Goal: Use online tool/utility

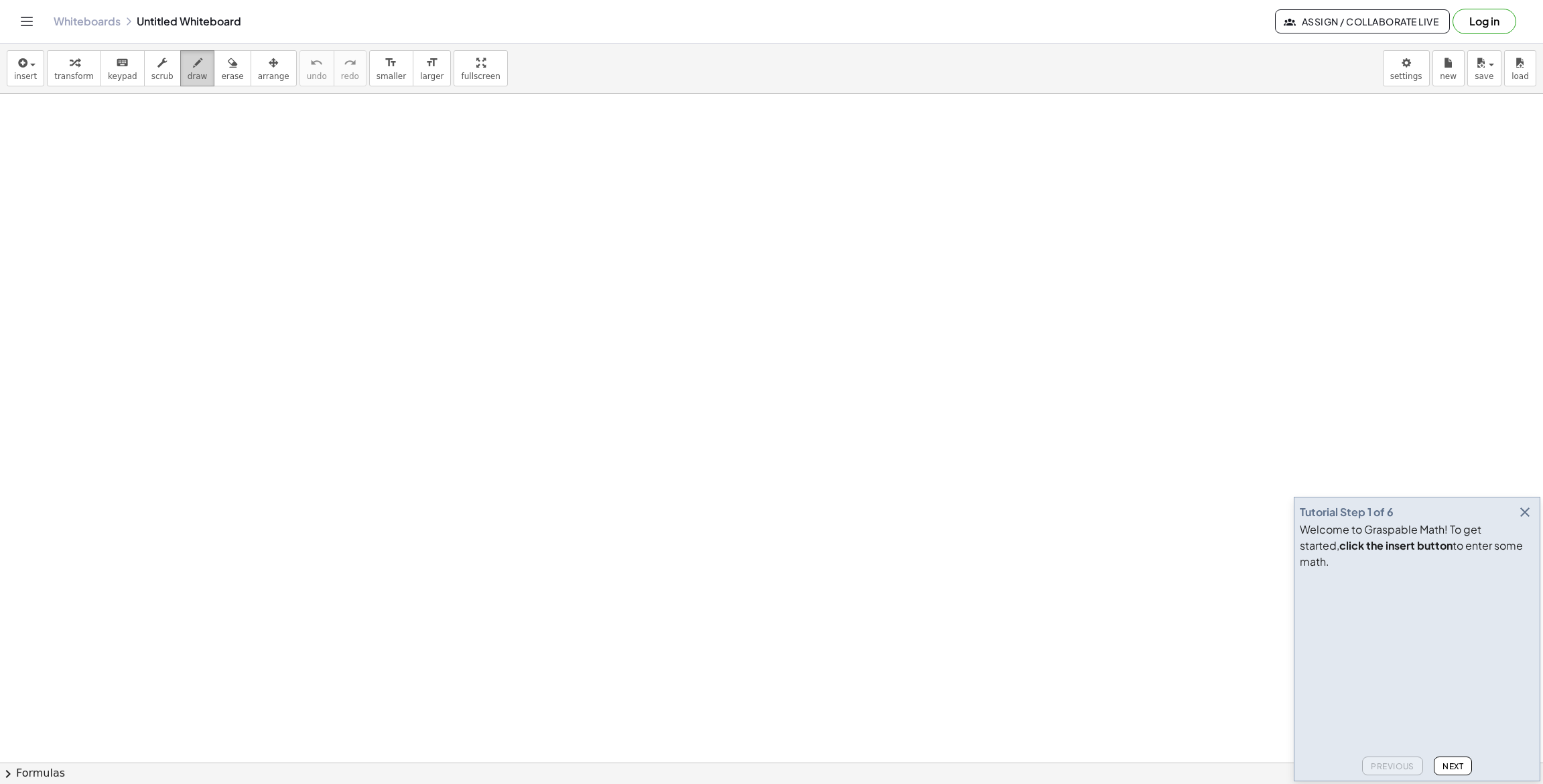
click at [193, 63] on icon "button" at bounding box center [198, 63] width 9 height 16
drag, startPoint x: 274, startPoint y: 175, endPoint x: 299, endPoint y: 174, distance: 25.0
drag, startPoint x: 316, startPoint y: 143, endPoint x: 313, endPoint y: 219, distance: 76.1
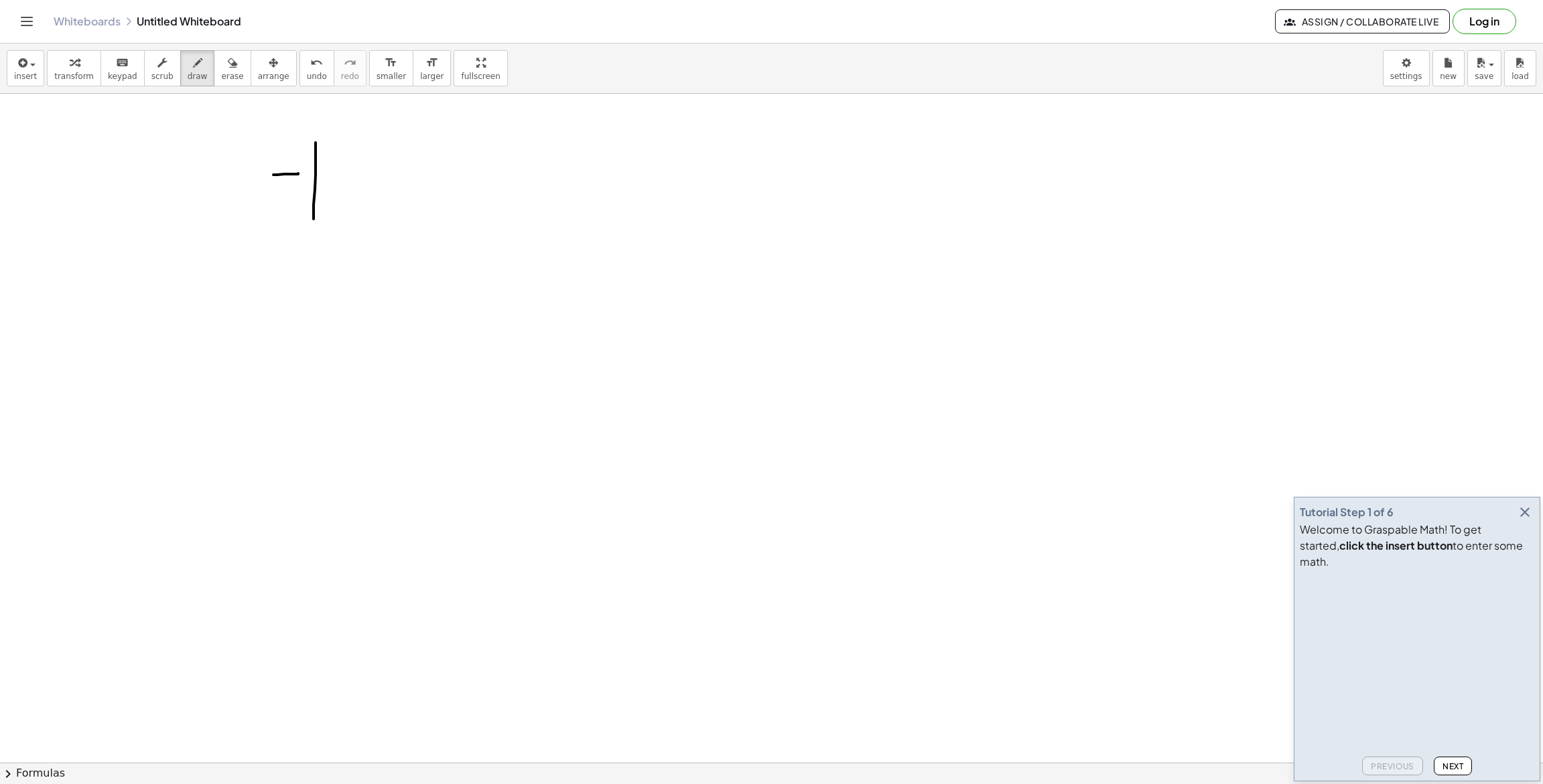
drag, startPoint x: 239, startPoint y: 234, endPoint x: 353, endPoint y: 237, distance: 114.0
drag, startPoint x: 318, startPoint y: 259, endPoint x: 281, endPoint y: 275, distance: 40.3
drag, startPoint x: 294, startPoint y: 268, endPoint x: 304, endPoint y: 278, distance: 14.1
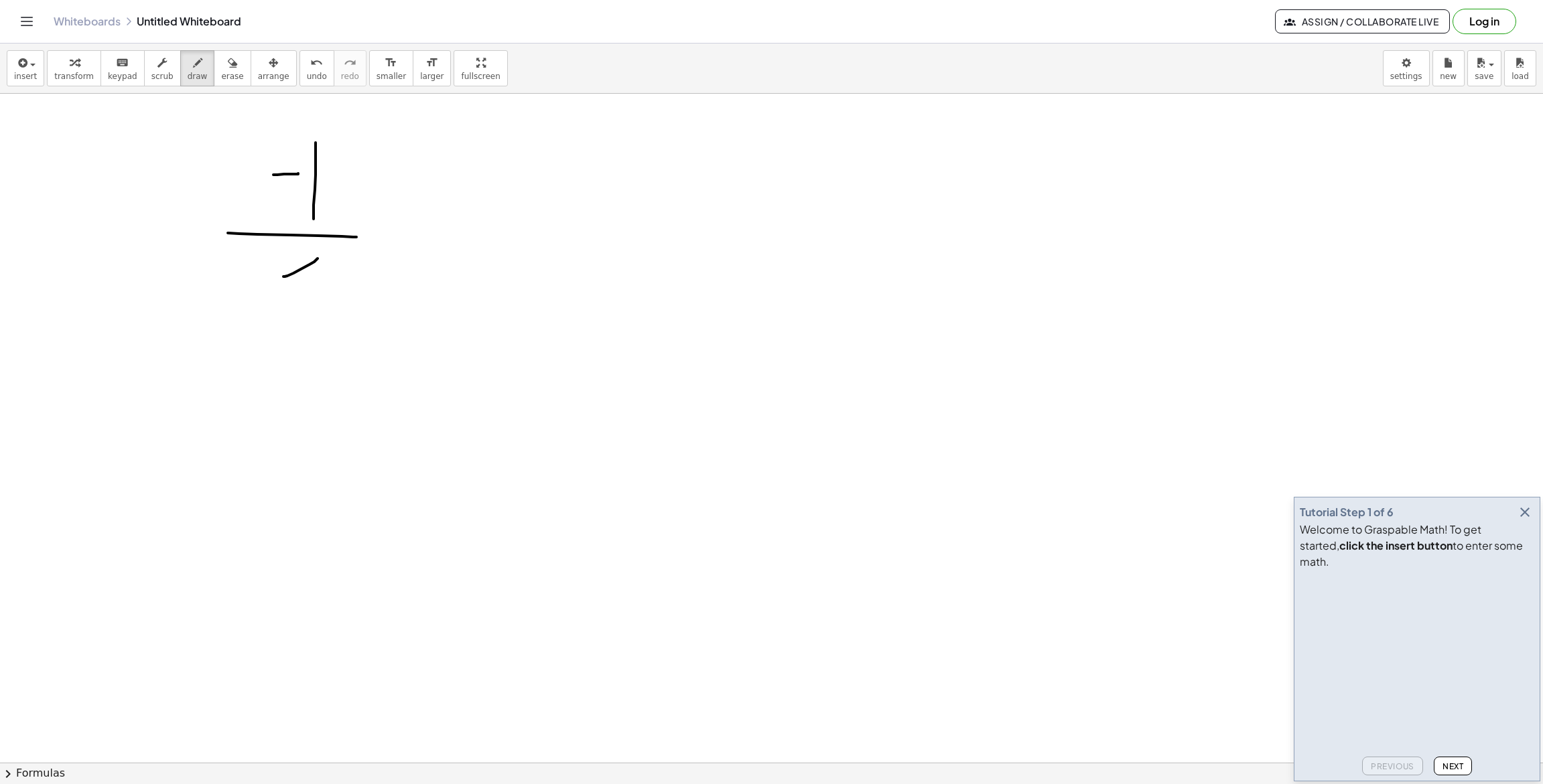
drag, startPoint x: 422, startPoint y: 220, endPoint x: 417, endPoint y: 242, distance: 22.6
drag, startPoint x: 397, startPoint y: 246, endPoint x: 410, endPoint y: 263, distance: 21.4
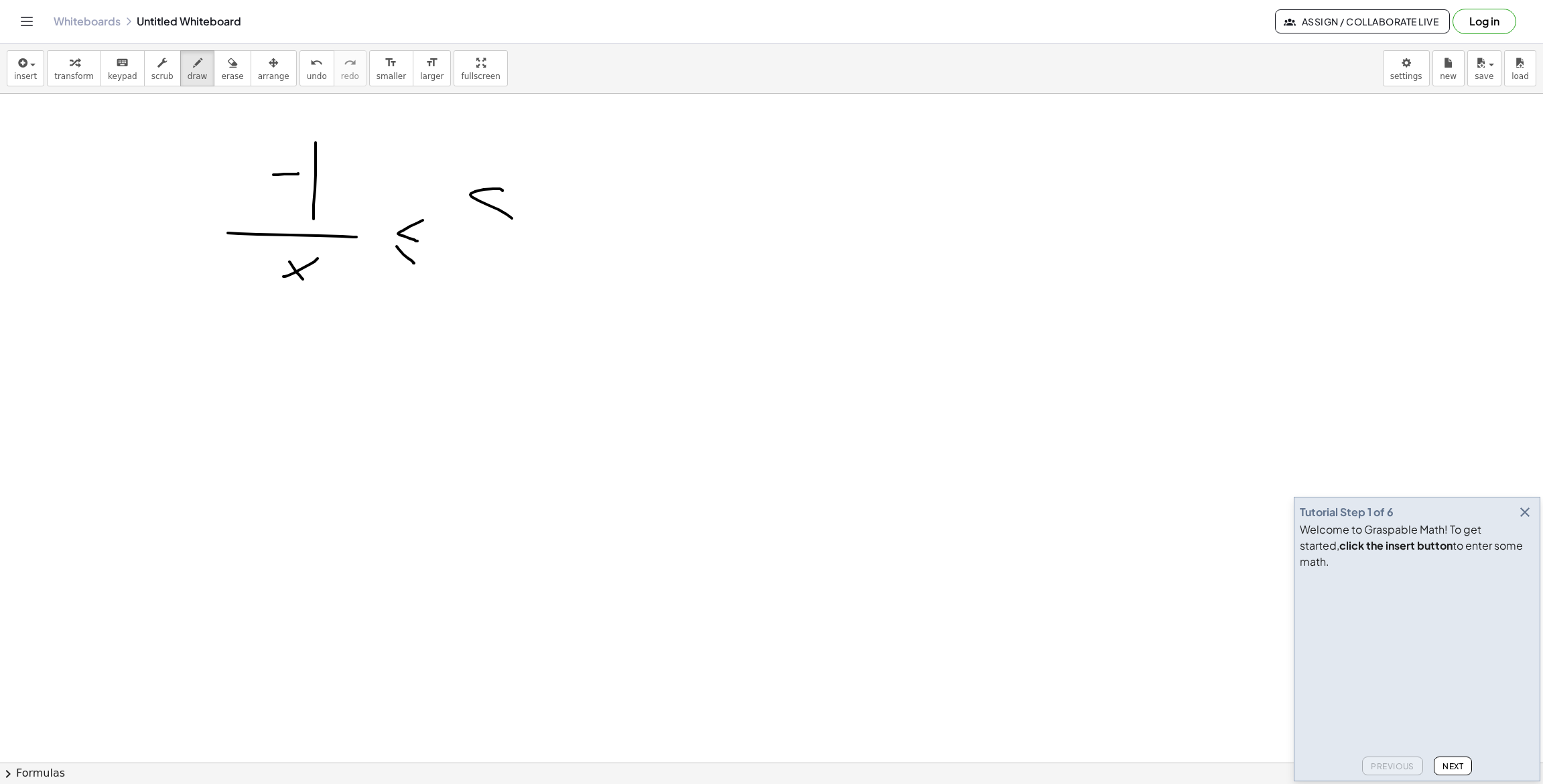
drag, startPoint x: 500, startPoint y: 189, endPoint x: 519, endPoint y: 209, distance: 27.6
drag, startPoint x: 525, startPoint y: 215, endPoint x: 526, endPoint y: 221, distance: 6.1
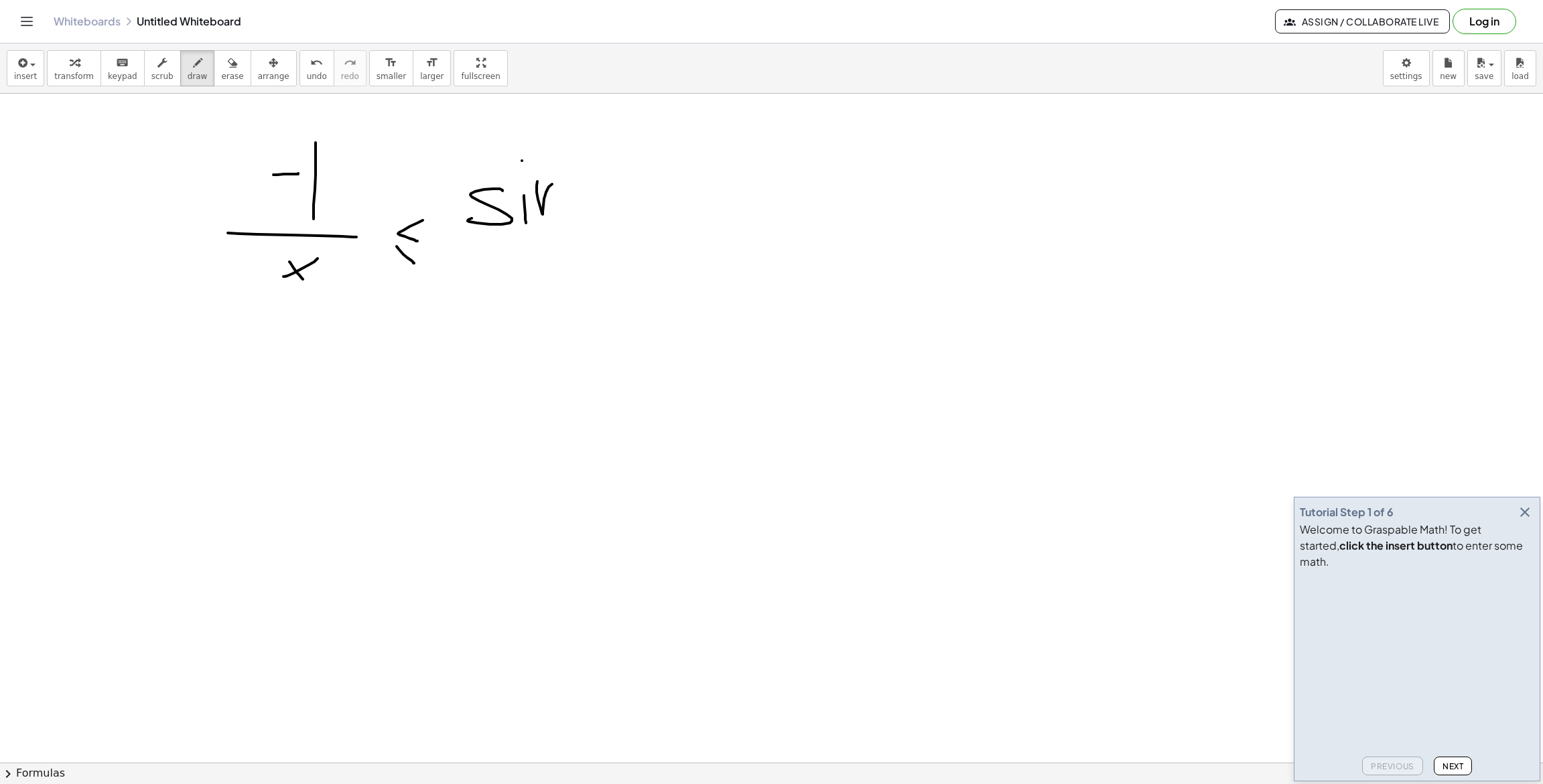
drag, startPoint x: 536, startPoint y: 186, endPoint x: 565, endPoint y: 209, distance: 37.0
drag, startPoint x: 622, startPoint y: 171, endPoint x: 596, endPoint y: 205, distance: 42.8
drag, startPoint x: 605, startPoint y: 183, endPoint x: 622, endPoint y: 220, distance: 40.7
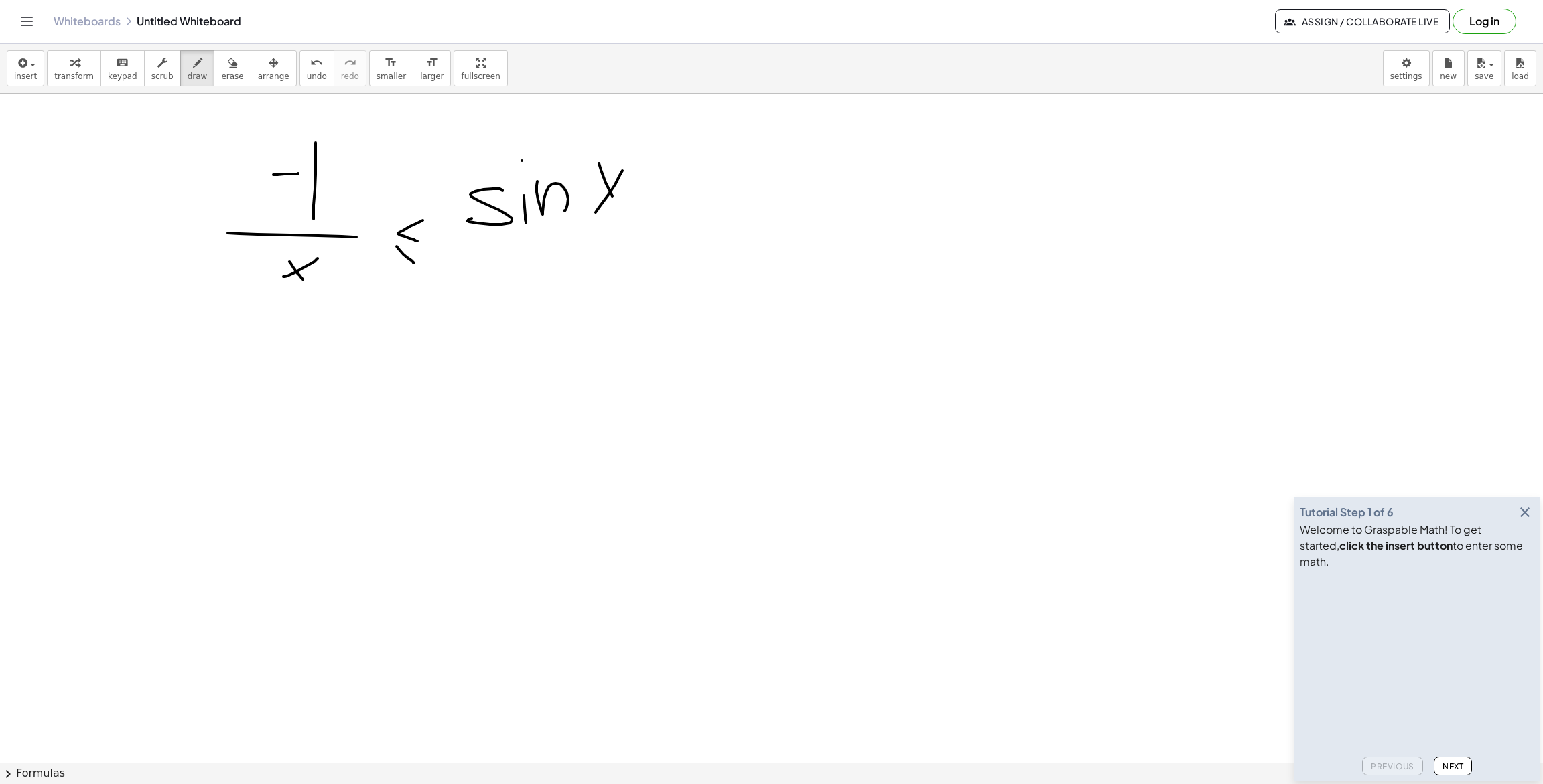
drag, startPoint x: 528, startPoint y: 237, endPoint x: 637, endPoint y: 234, distance: 109.0
drag, startPoint x: 588, startPoint y: 250, endPoint x: 554, endPoint y: 268, distance: 38.5
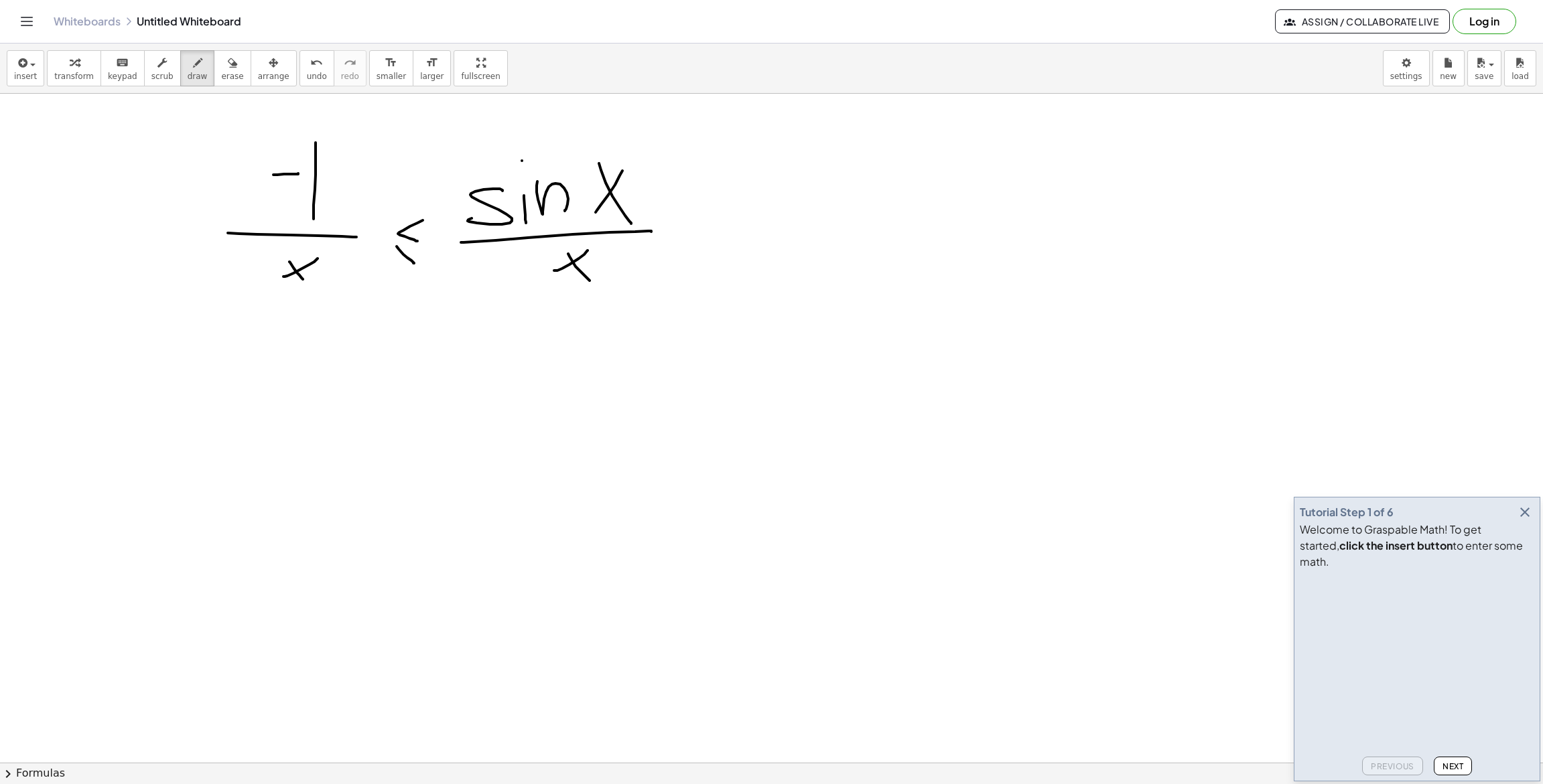
drag, startPoint x: 582, startPoint y: 273, endPoint x: 601, endPoint y: 278, distance: 19.6
drag, startPoint x: 701, startPoint y: 206, endPoint x: 698, endPoint y: 230, distance: 24.2
drag, startPoint x: 679, startPoint y: 235, endPoint x: 720, endPoint y: 259, distance: 47.5
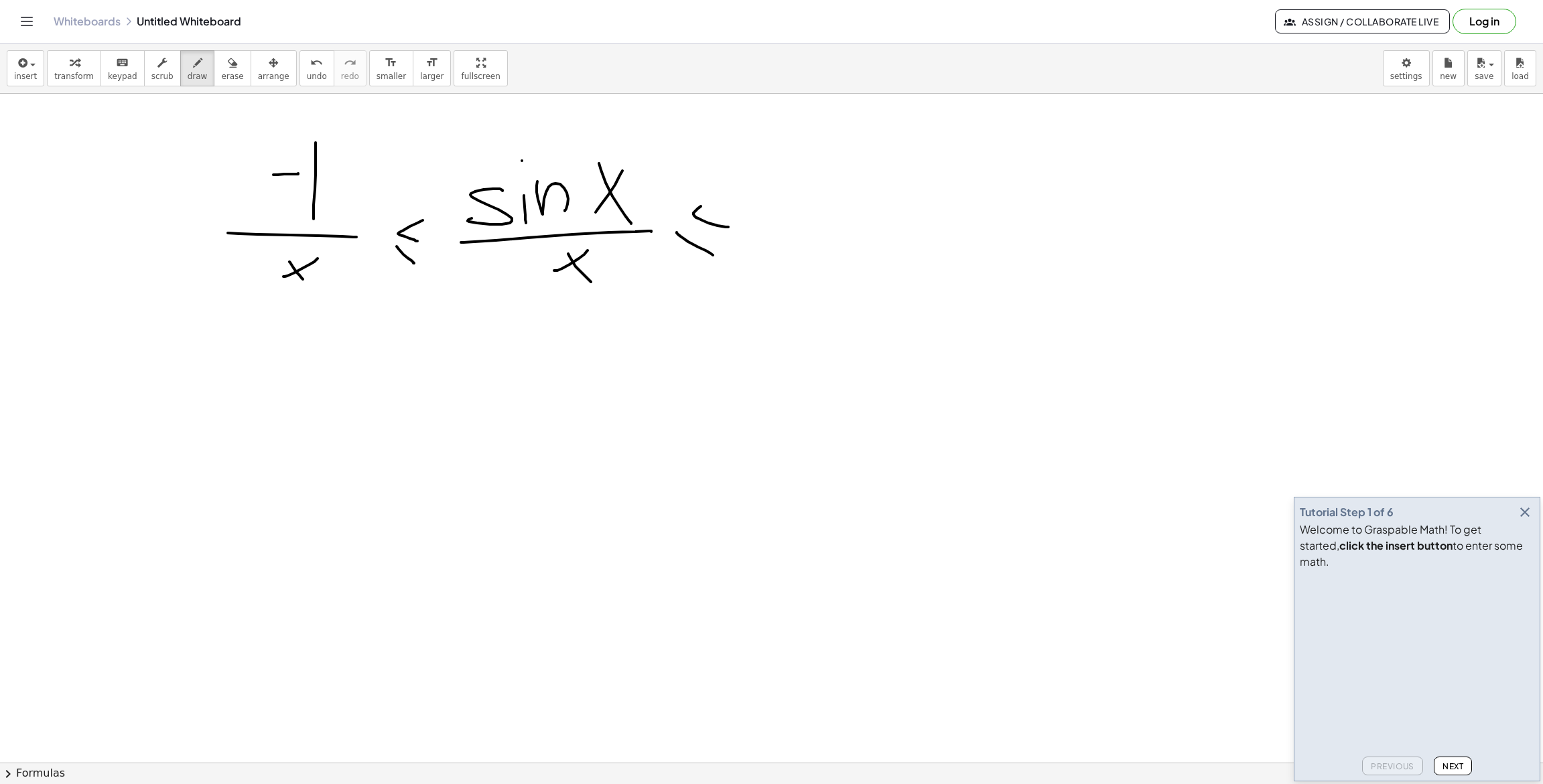
drag, startPoint x: 810, startPoint y: 183, endPoint x: 811, endPoint y: 203, distance: 20.0
drag, startPoint x: 778, startPoint y: 232, endPoint x: 867, endPoint y: 241, distance: 89.5
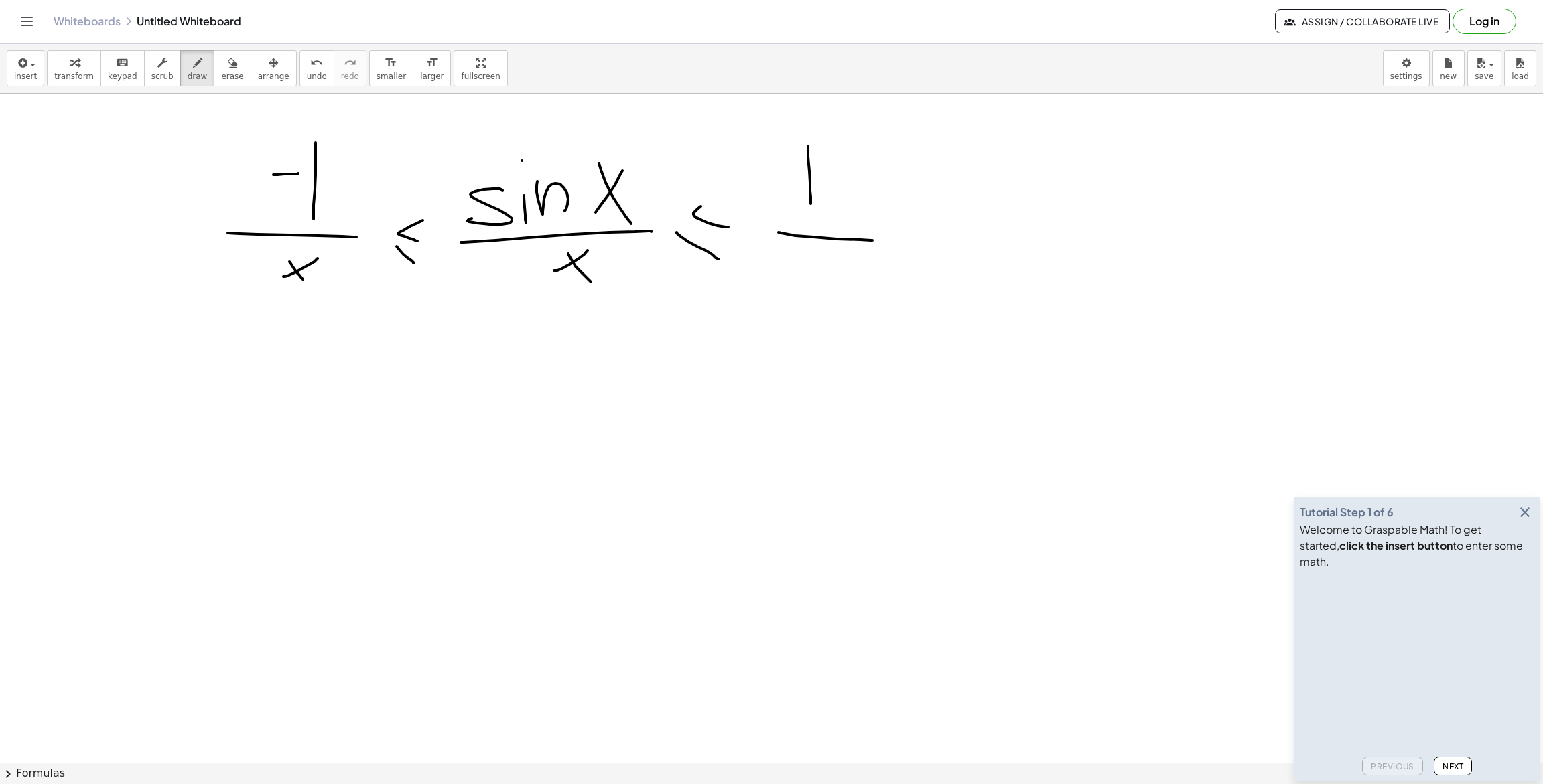
drag, startPoint x: 822, startPoint y: 269, endPoint x: 804, endPoint y: 277, distance: 19.7
drag, startPoint x: 818, startPoint y: 283, endPoint x: 834, endPoint y: 293, distance: 18.9
drag, startPoint x: 82, startPoint y: 397, endPoint x: 92, endPoint y: 388, distance: 13.5
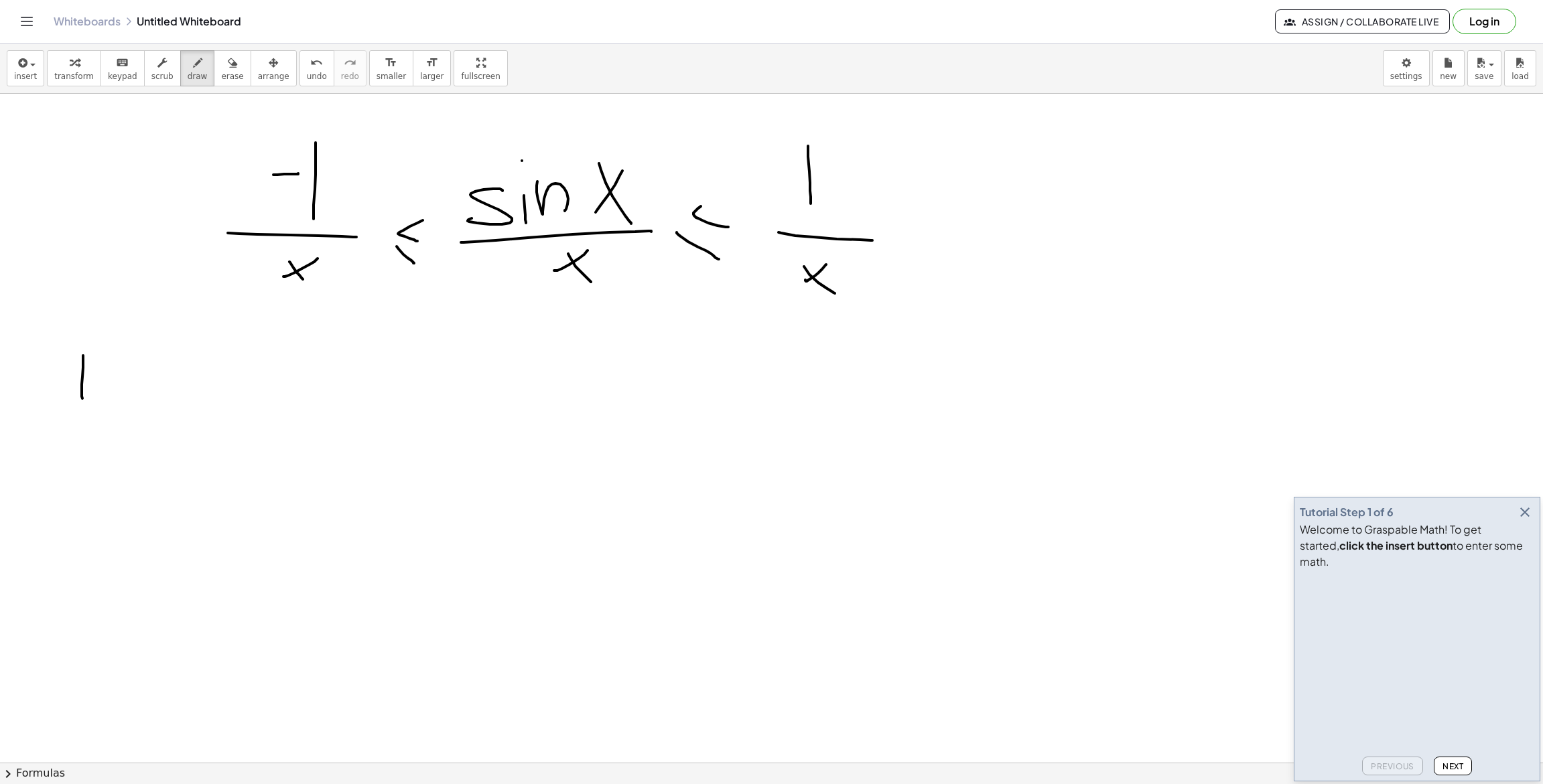
drag, startPoint x: 100, startPoint y: 390, endPoint x: 99, endPoint y: 381, distance: 9.1
drag, startPoint x: 98, startPoint y: 372, endPoint x: 112, endPoint y: 373, distance: 14.0
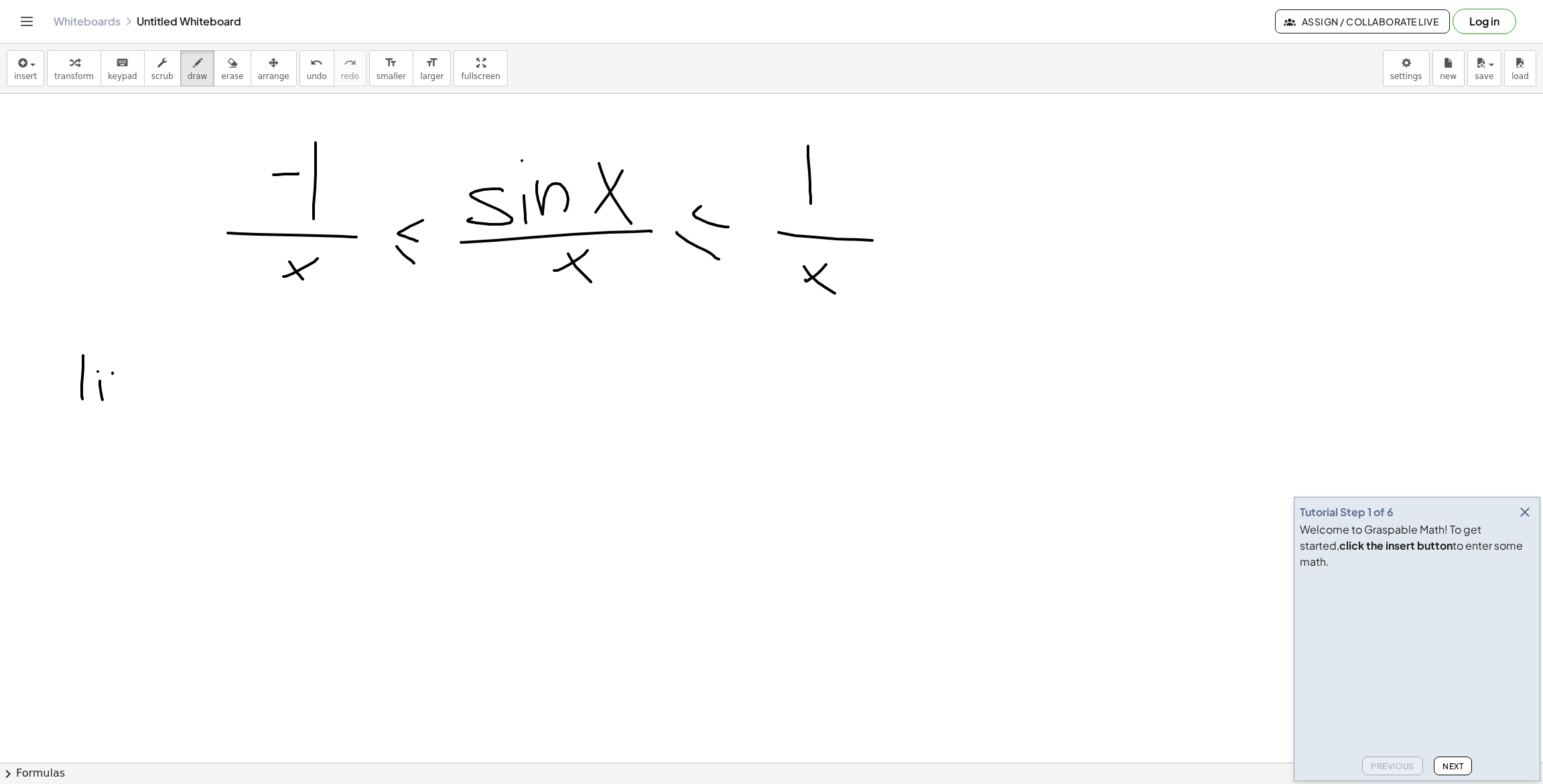
drag, startPoint x: 112, startPoint y: 374, endPoint x: 112, endPoint y: 387, distance: 13.0
drag, startPoint x: 115, startPoint y: 373, endPoint x: 135, endPoint y: 394, distance: 29.0
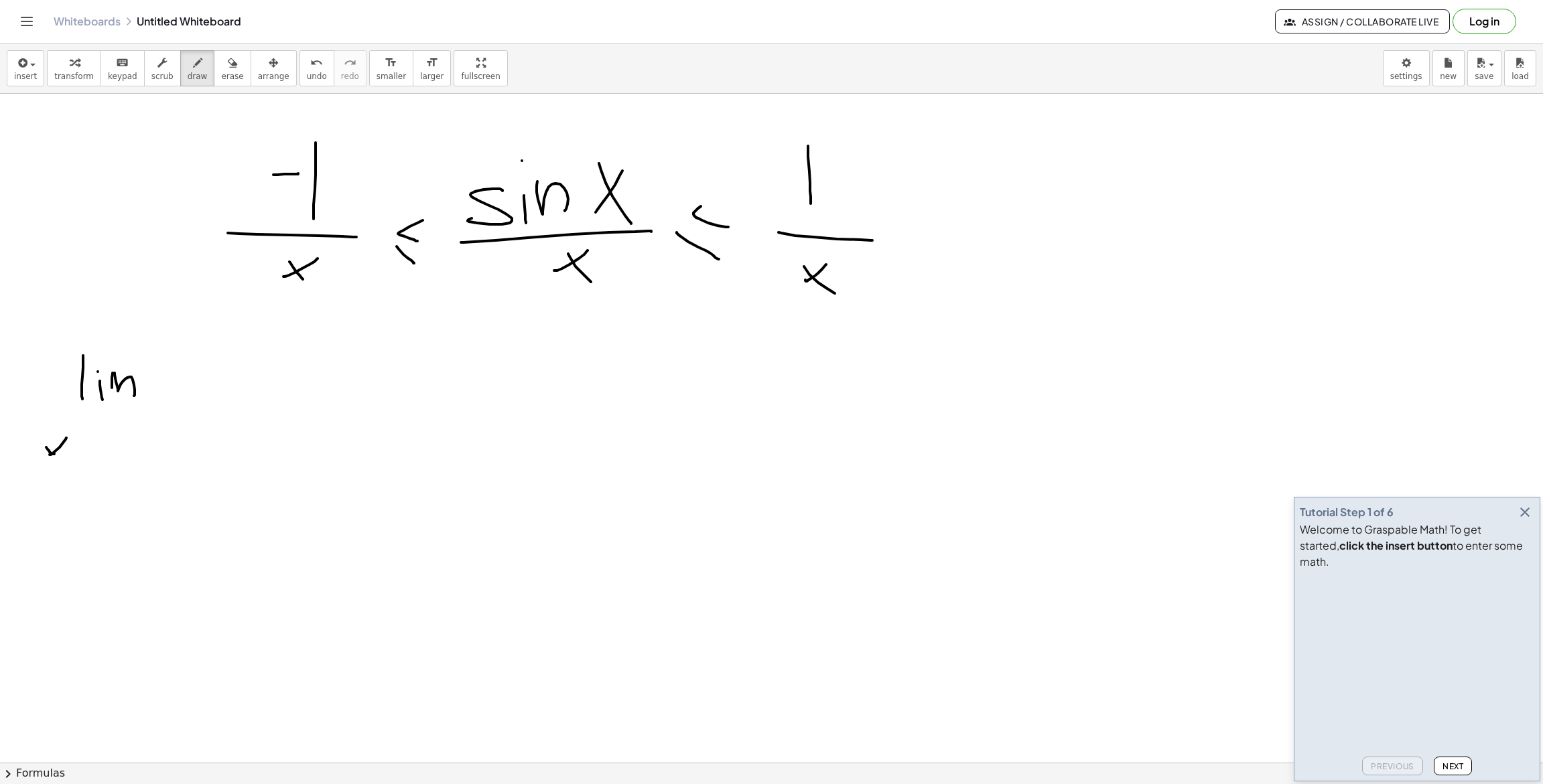
drag, startPoint x: 54, startPoint y: 454, endPoint x: 61, endPoint y: 450, distance: 8.1
drag, startPoint x: 81, startPoint y: 448, endPoint x: 90, endPoint y: 443, distance: 10.3
drag, startPoint x: 89, startPoint y: 457, endPoint x: 102, endPoint y: 452, distance: 13.9
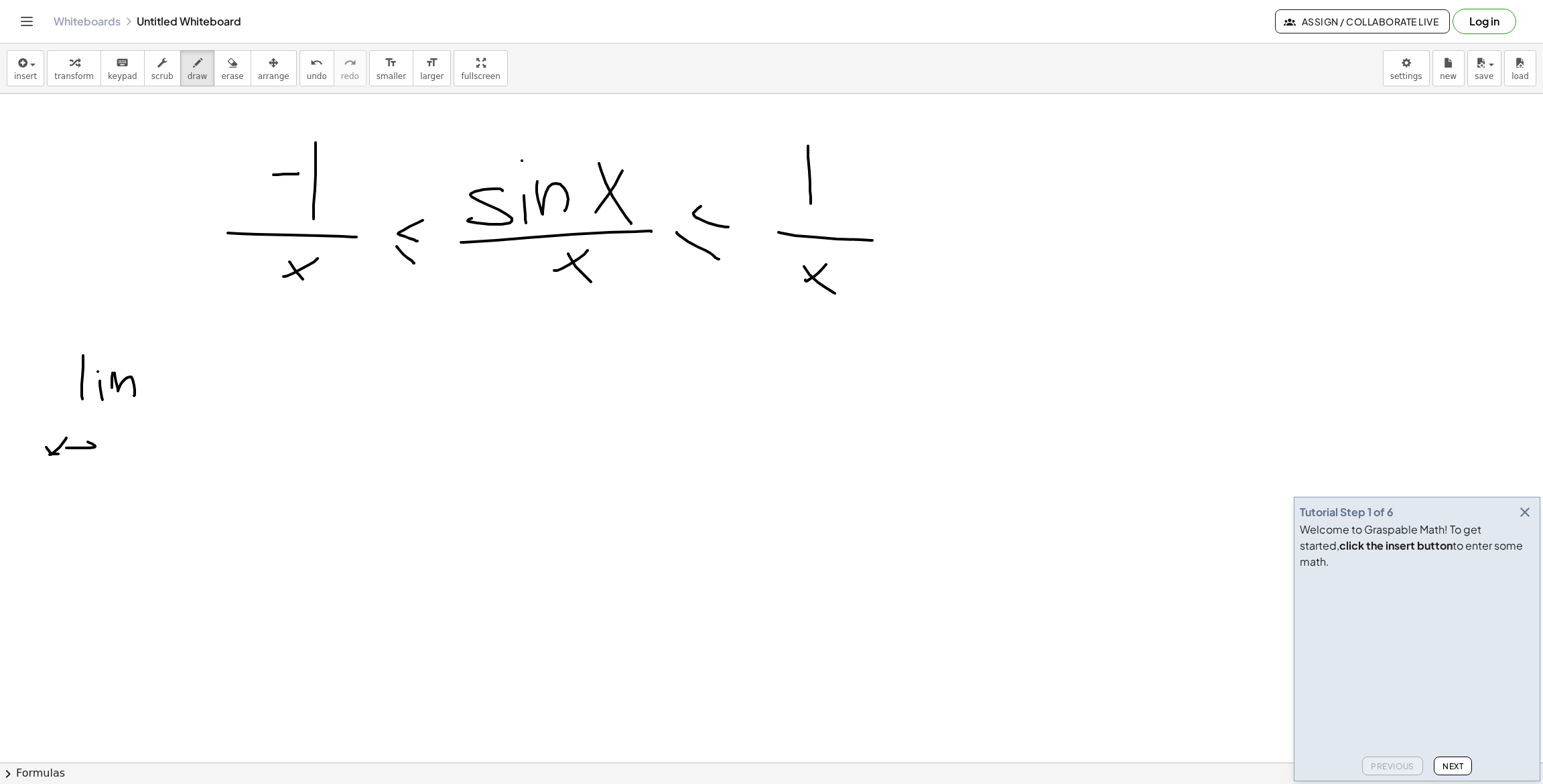
drag, startPoint x: 197, startPoint y: 400, endPoint x: 214, endPoint y: 397, distance: 17.3
drag
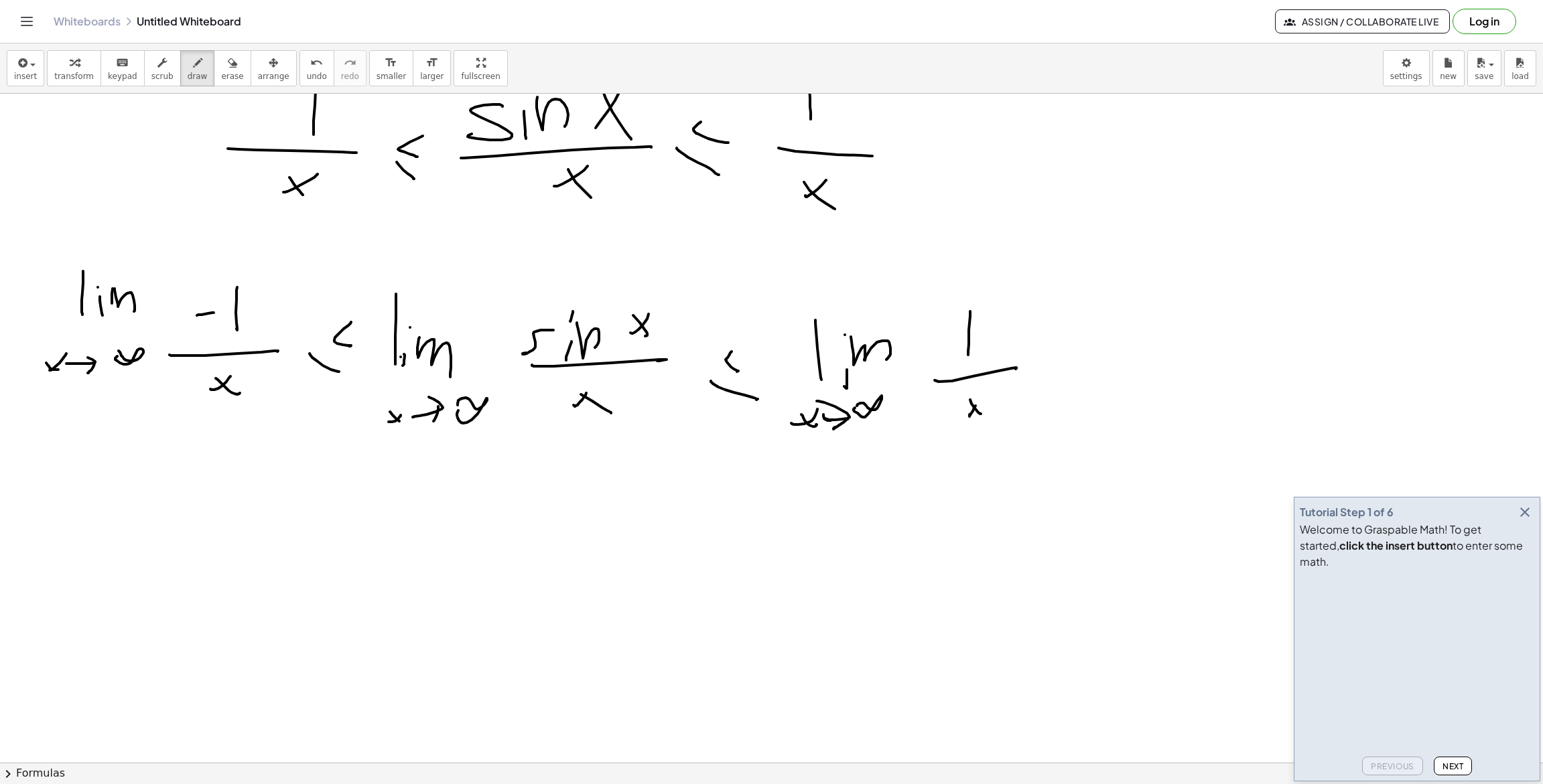
scroll to position [130, 0]
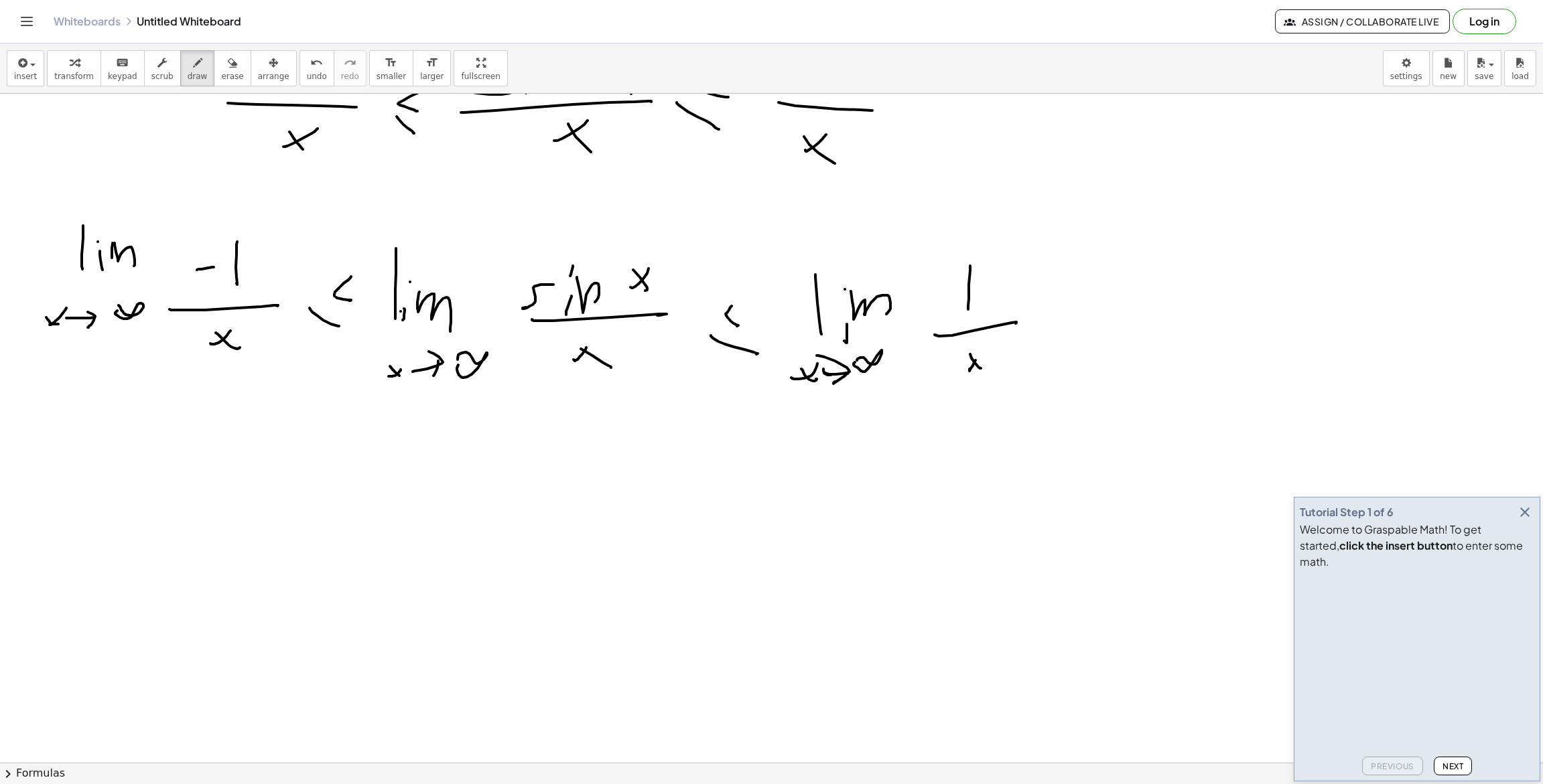
click at [430, 501] on div at bounding box center [772, 677] width 1543 height 1425
click at [448, 495] on div at bounding box center [772, 677] width 1543 height 1425
click at [450, 451] on div at bounding box center [772, 677] width 1543 height 1425
click at [462, 484] on div at bounding box center [772, 677] width 1543 height 1425
click at [492, 483] on div at bounding box center [772, 677] width 1543 height 1425
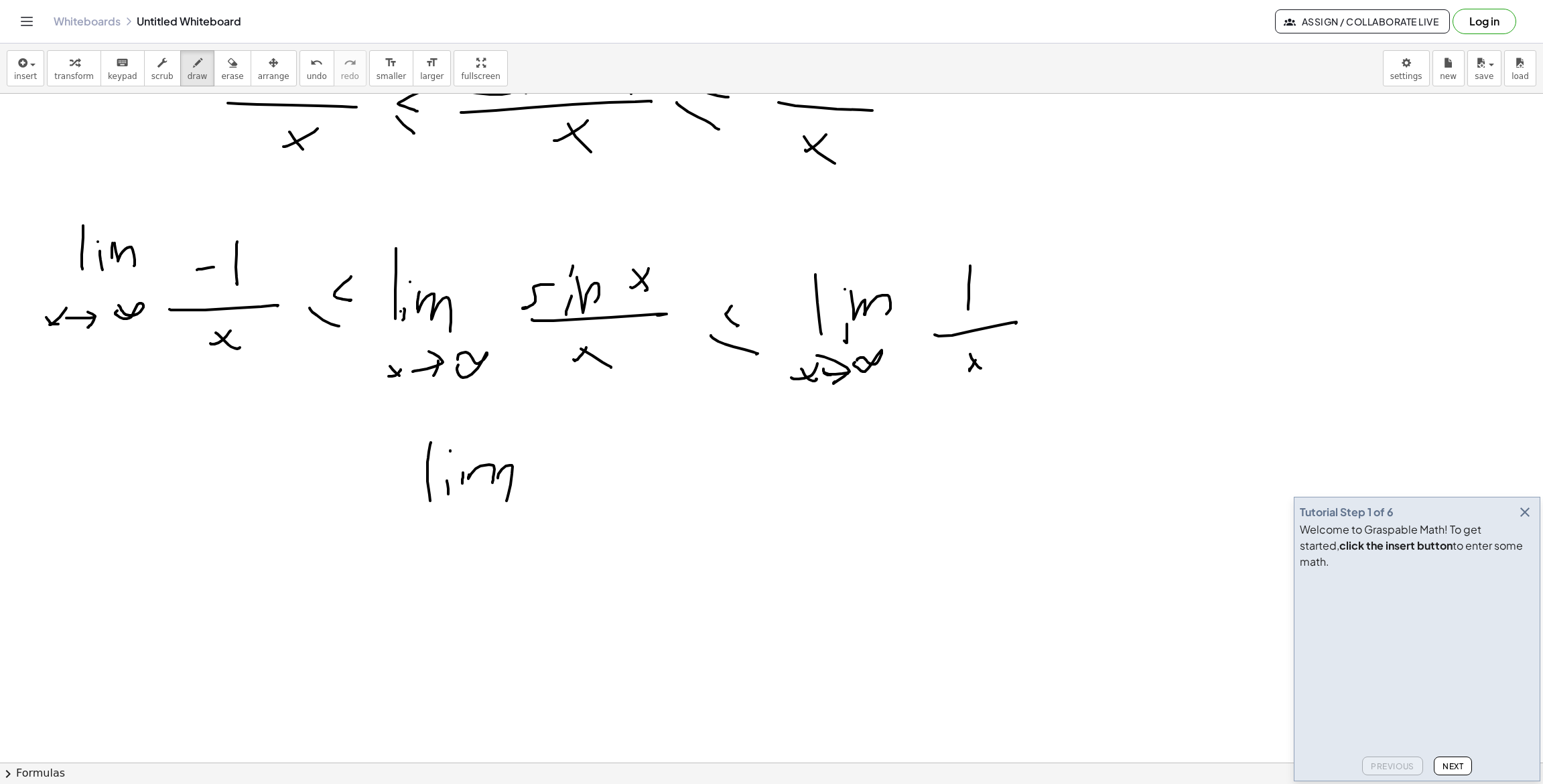
click at [505, 501] on div at bounding box center [772, 677] width 1543 height 1425
click at [421, 569] on div at bounding box center [772, 677] width 1543 height 1425
click at [450, 576] on div at bounding box center [772, 677] width 1543 height 1425
click at [469, 537] on div at bounding box center [772, 677] width 1543 height 1425
click at [571, 501] on div at bounding box center [772, 677] width 1543 height 1425
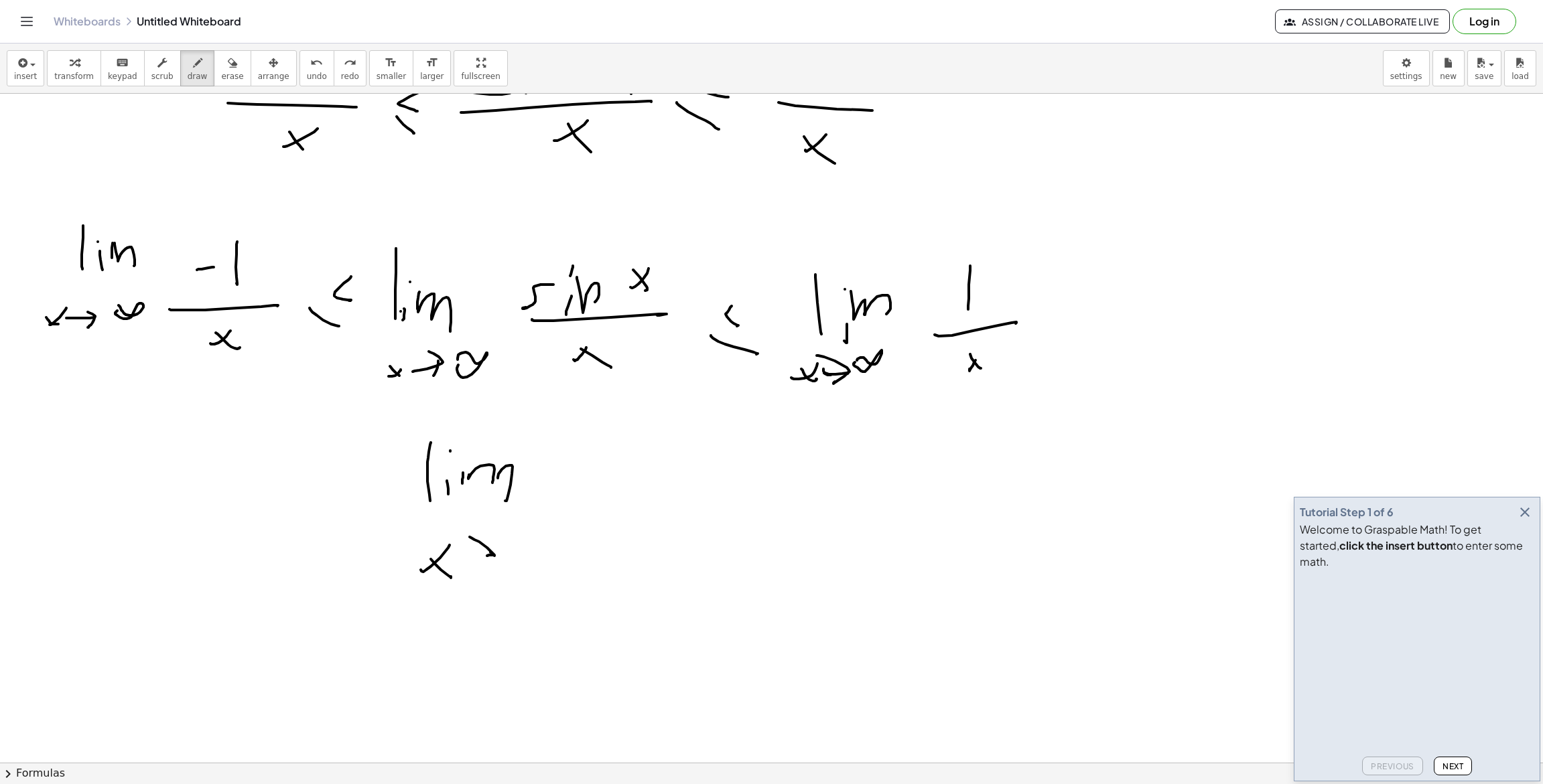
click at [481, 569] on div at bounding box center [772, 677] width 1543 height 1425
click at [545, 522] on div at bounding box center [772, 677] width 1543 height 1425
click at [596, 518] on div at bounding box center [772, 677] width 1543 height 1425
click at [604, 473] on div at bounding box center [772, 677] width 1543 height 1425
click at [647, 506] on div at bounding box center [772, 677] width 1543 height 1425
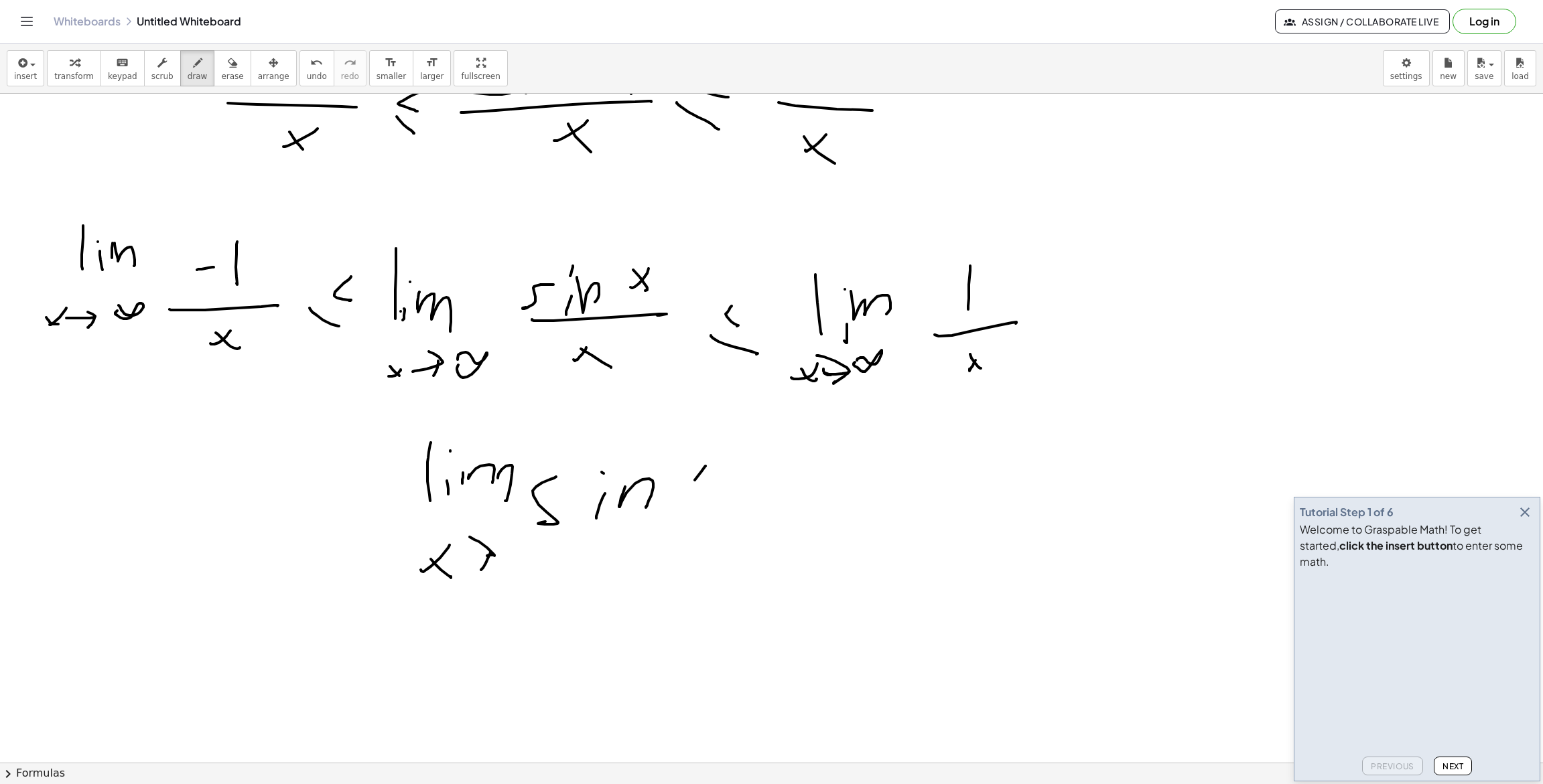
click at [680, 495] on div at bounding box center [772, 677] width 1543 height 1425
click at [686, 504] on div at bounding box center [772, 677] width 1543 height 1425
click at [698, 525] on div at bounding box center [772, 677] width 1543 height 1425
click at [624, 563] on div at bounding box center [772, 677] width 1543 height 1425
click at [655, 576] on div at bounding box center [772, 677] width 1543 height 1425
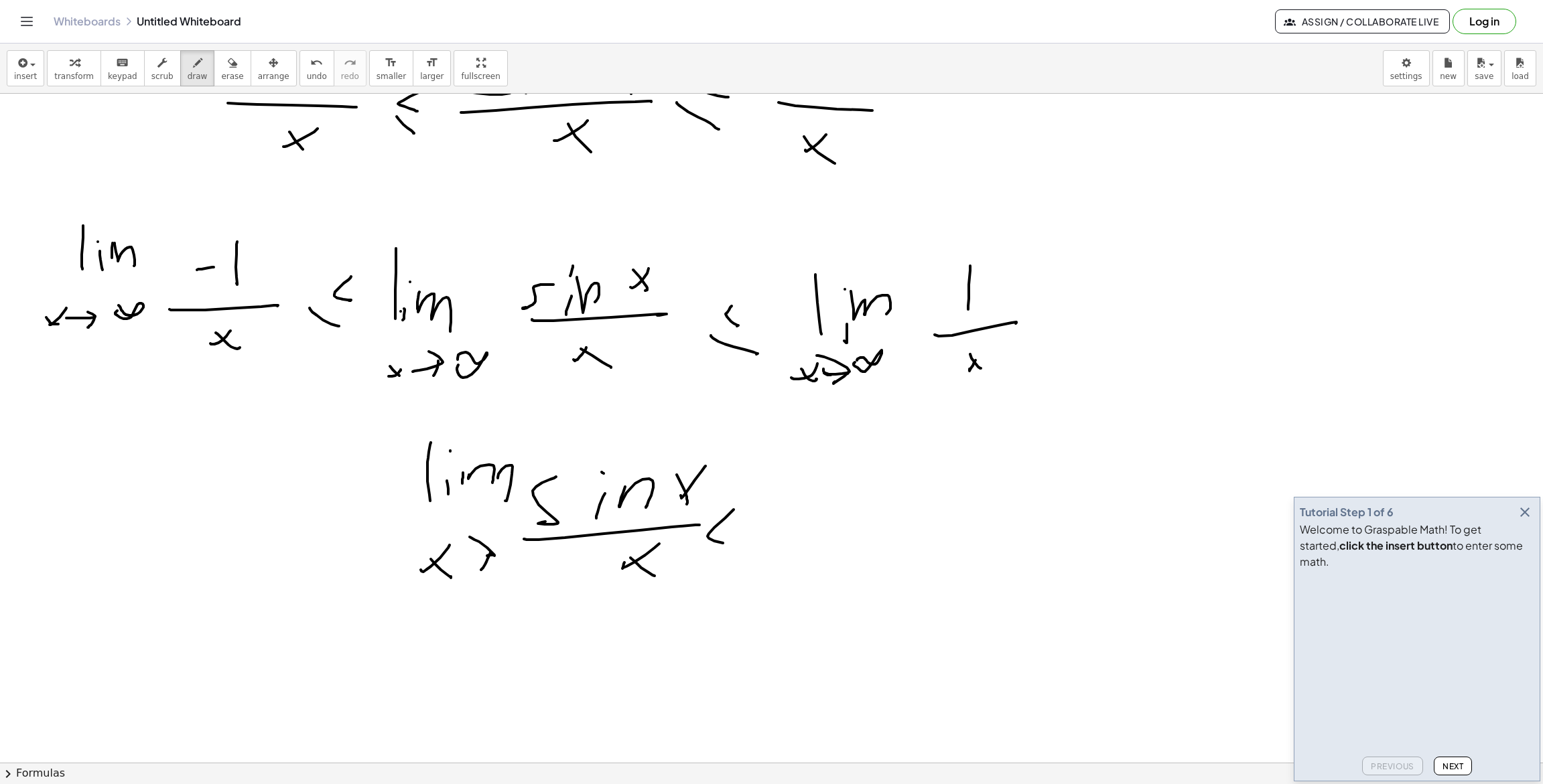
click at [738, 547] on div at bounding box center [772, 677] width 1543 height 1425
click at [737, 573] on div at bounding box center [772, 677] width 1543 height 1425
click at [816, 493] on div at bounding box center [772, 677] width 1543 height 1425
click at [373, 518] on div at bounding box center [772, 677] width 1543 height 1425
click at [380, 554] on div at bounding box center [772, 677] width 1543 height 1425
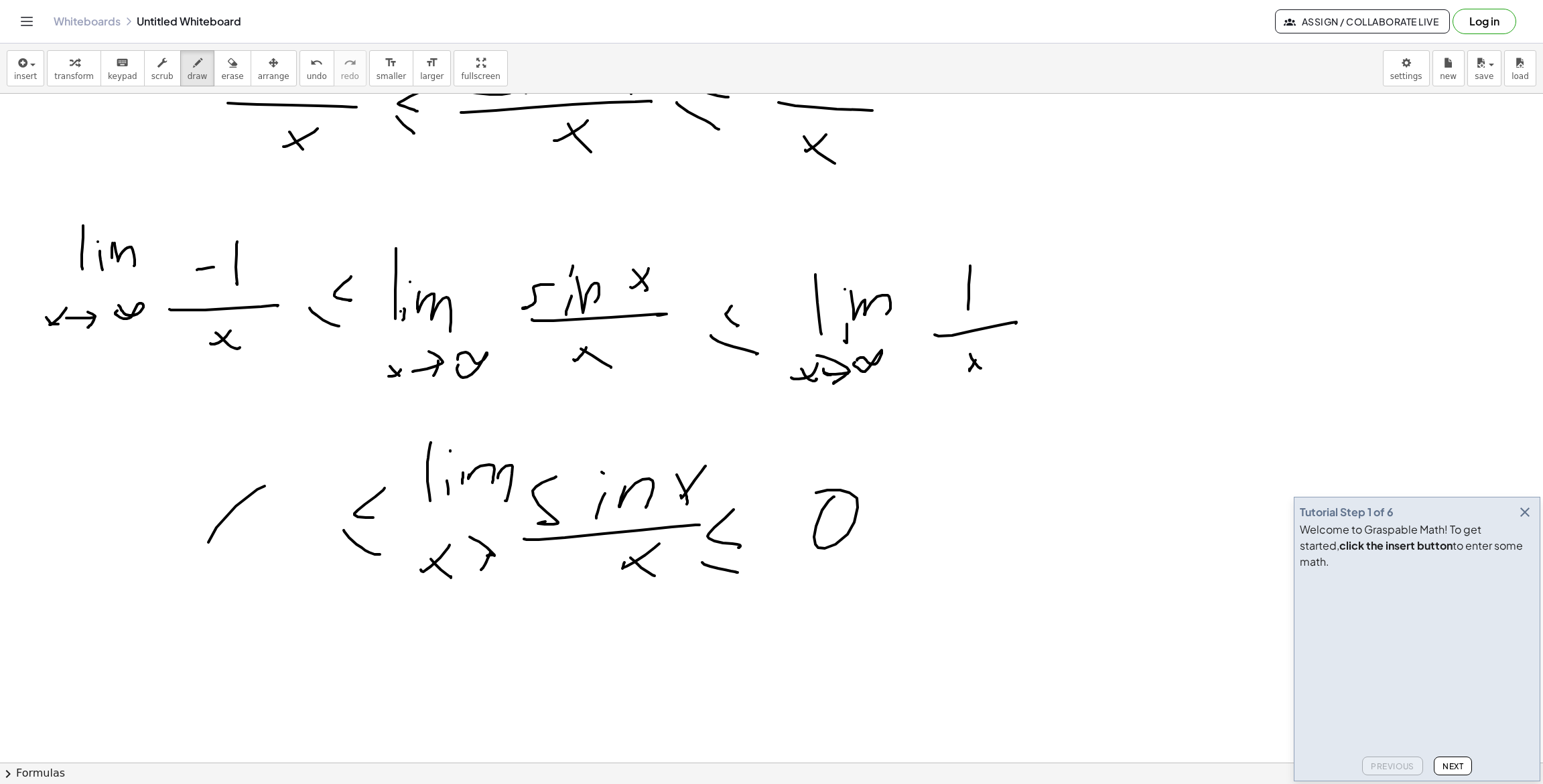
click at [268, 489] on div at bounding box center [772, 677] width 1543 height 1425
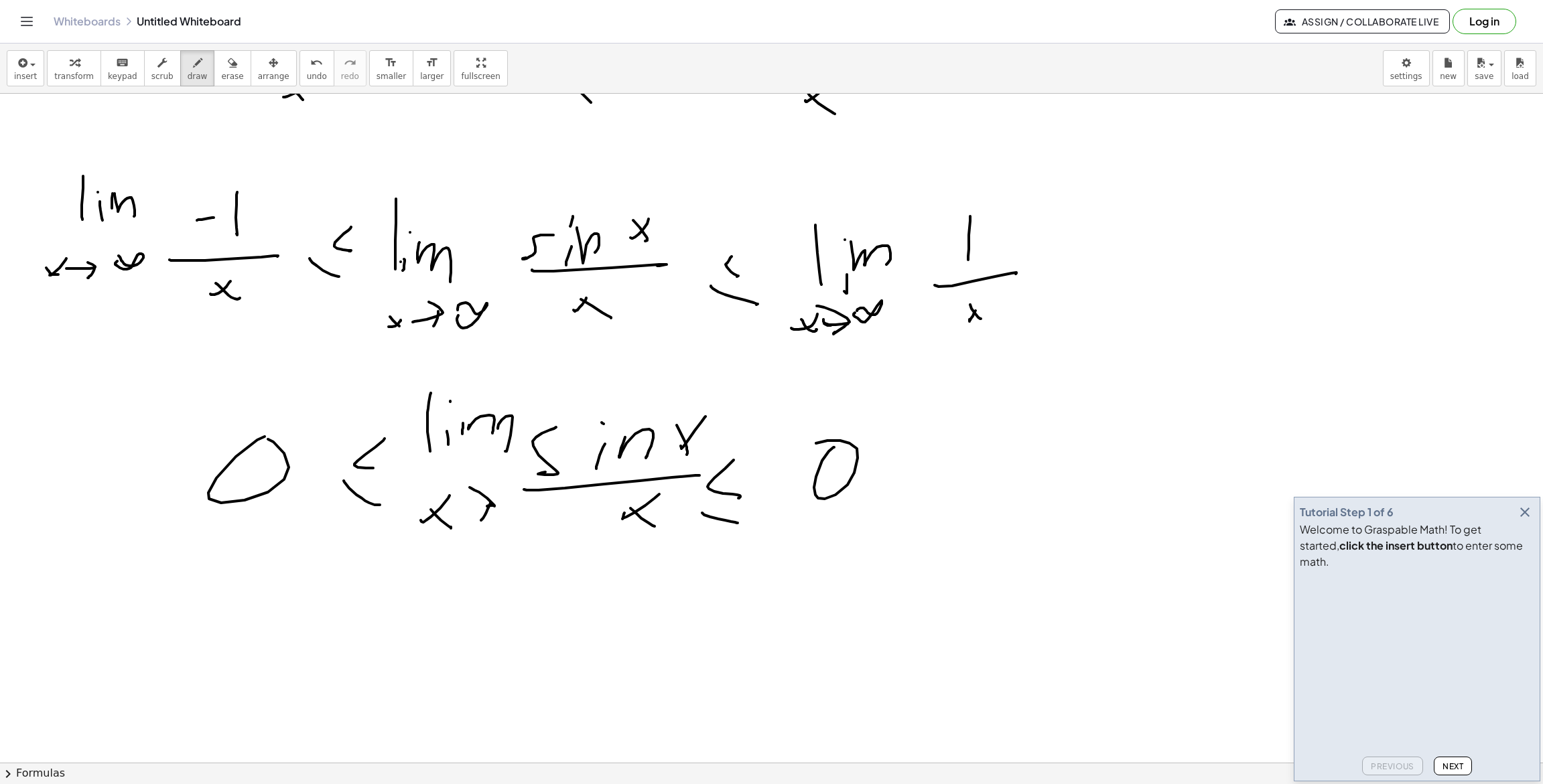
scroll to position [277, 0]
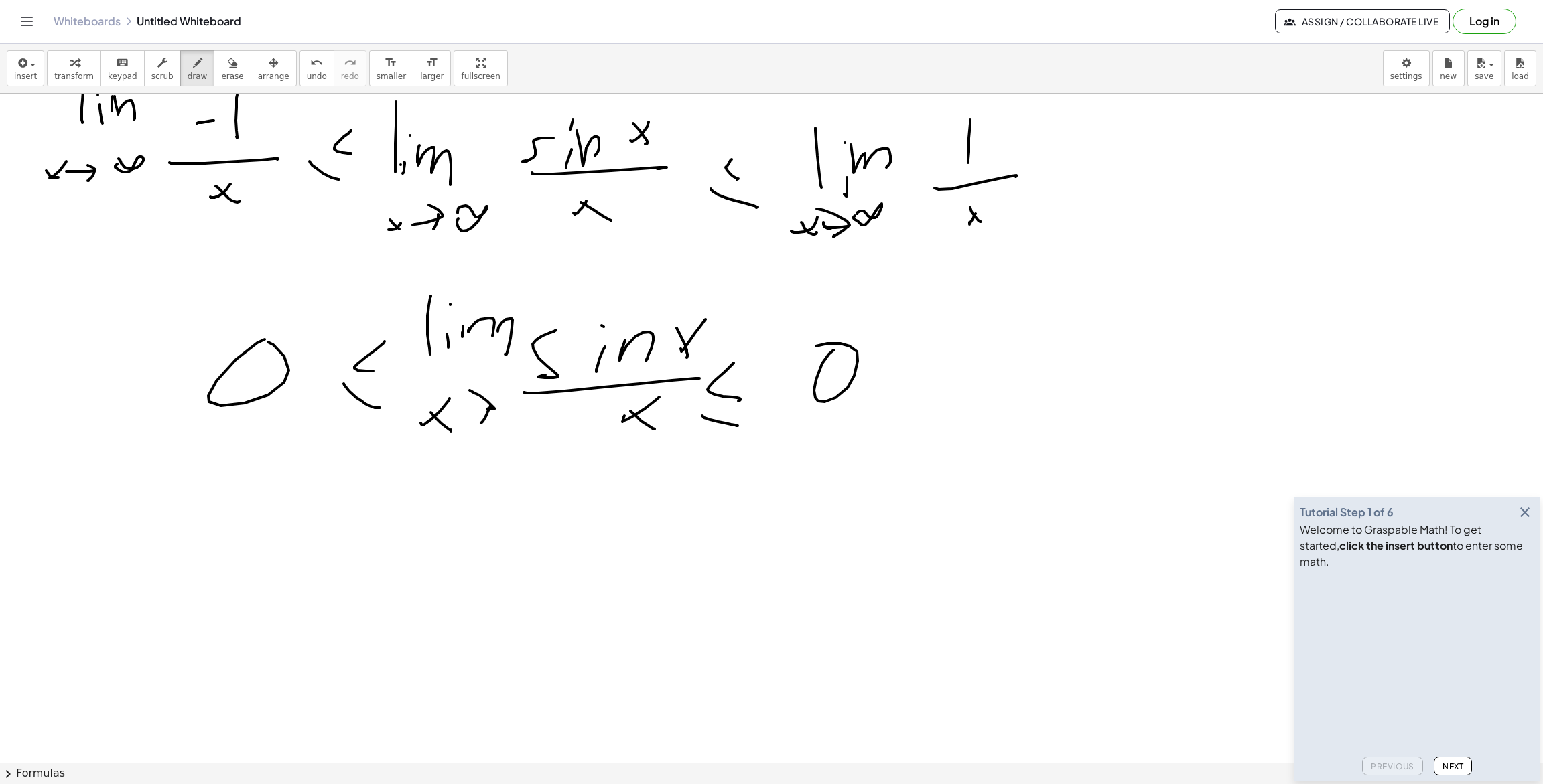
click at [584, 576] on div at bounding box center [772, 529] width 1543 height 1425
click at [663, 569] on div at bounding box center [772, 529] width 1543 height 1425
click at [718, 618] on div at bounding box center [772, 529] width 1543 height 1425
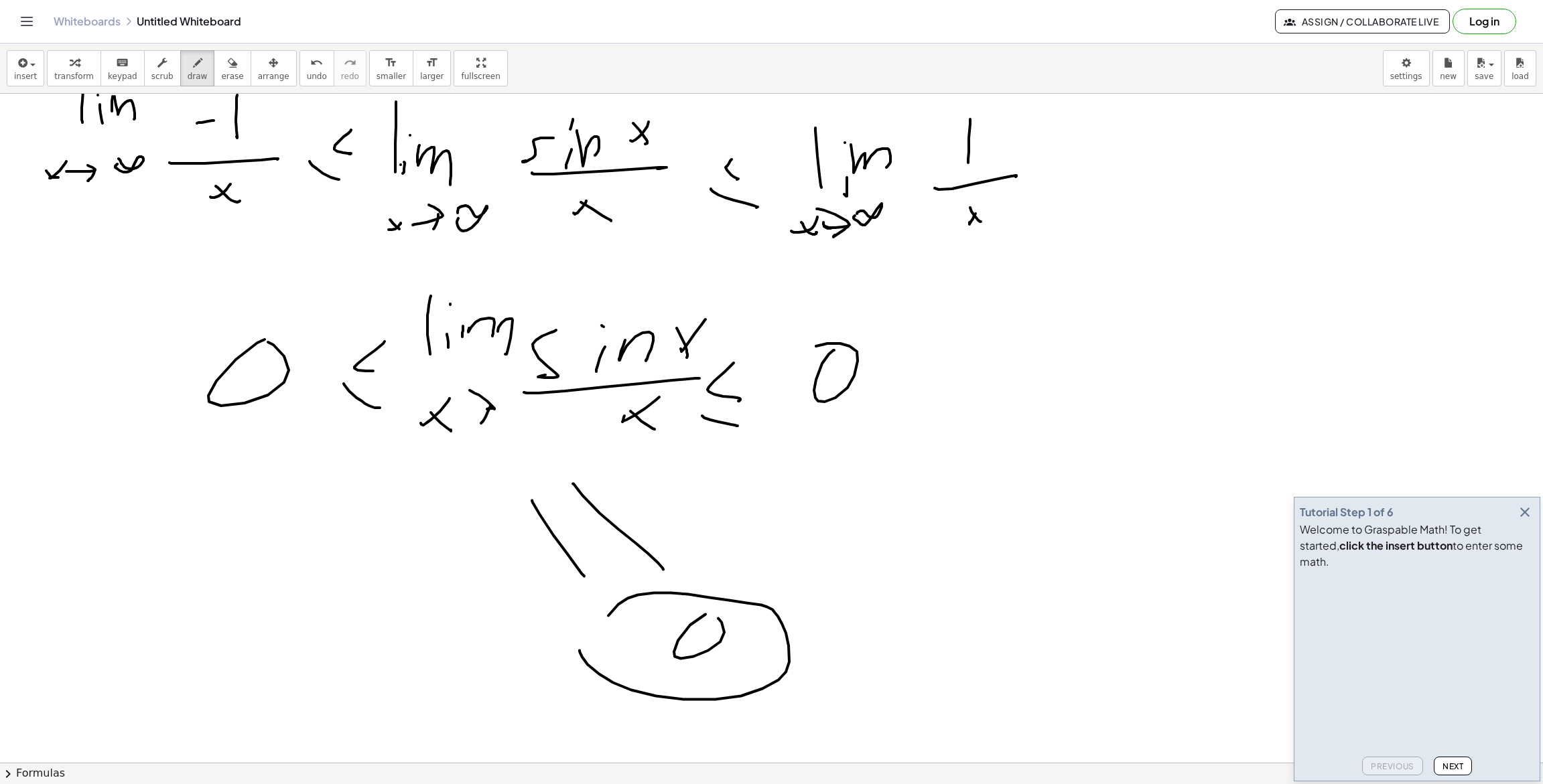
click at [593, 645] on div at bounding box center [772, 529] width 1543 height 1425
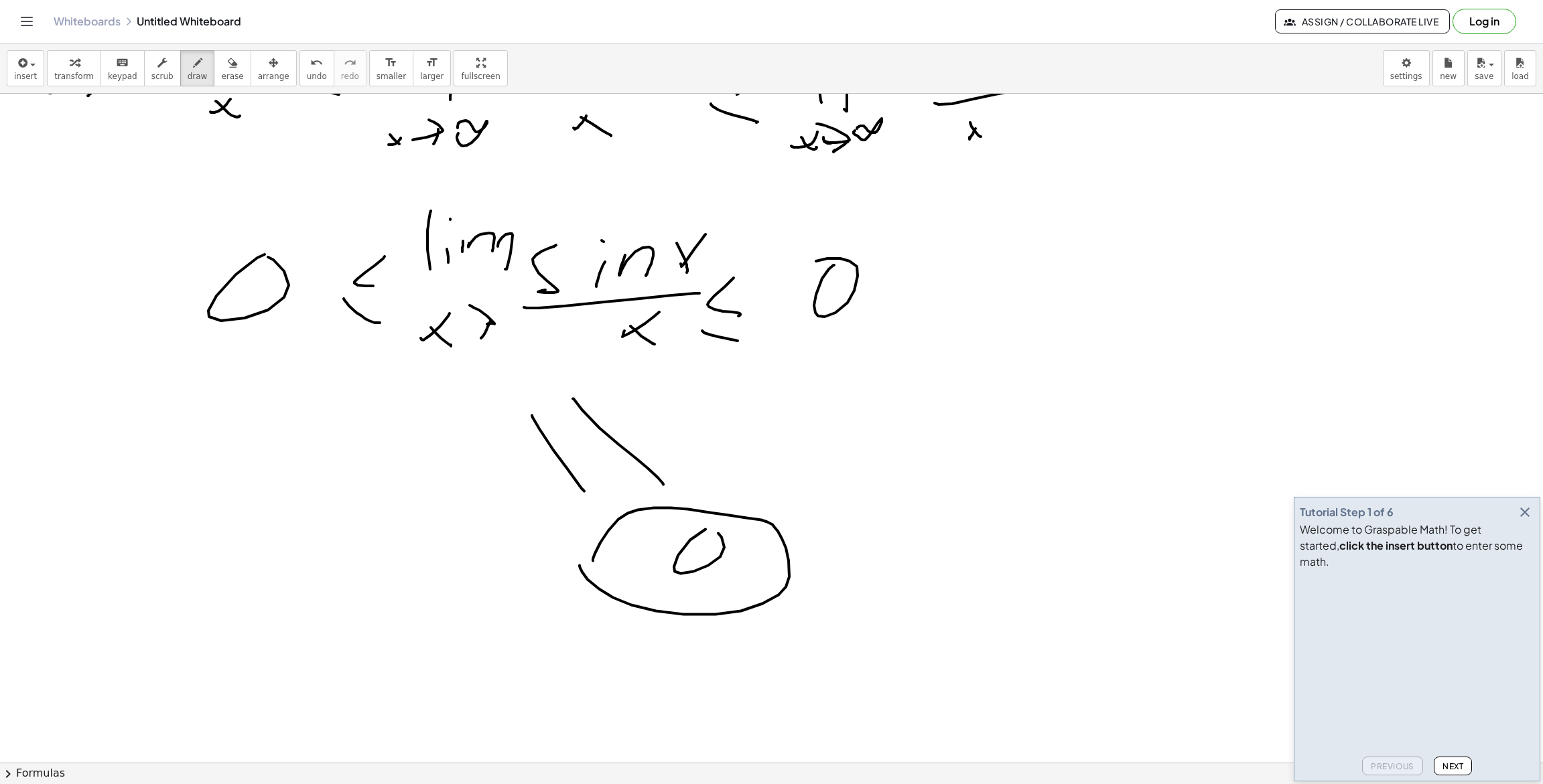
scroll to position [0, 0]
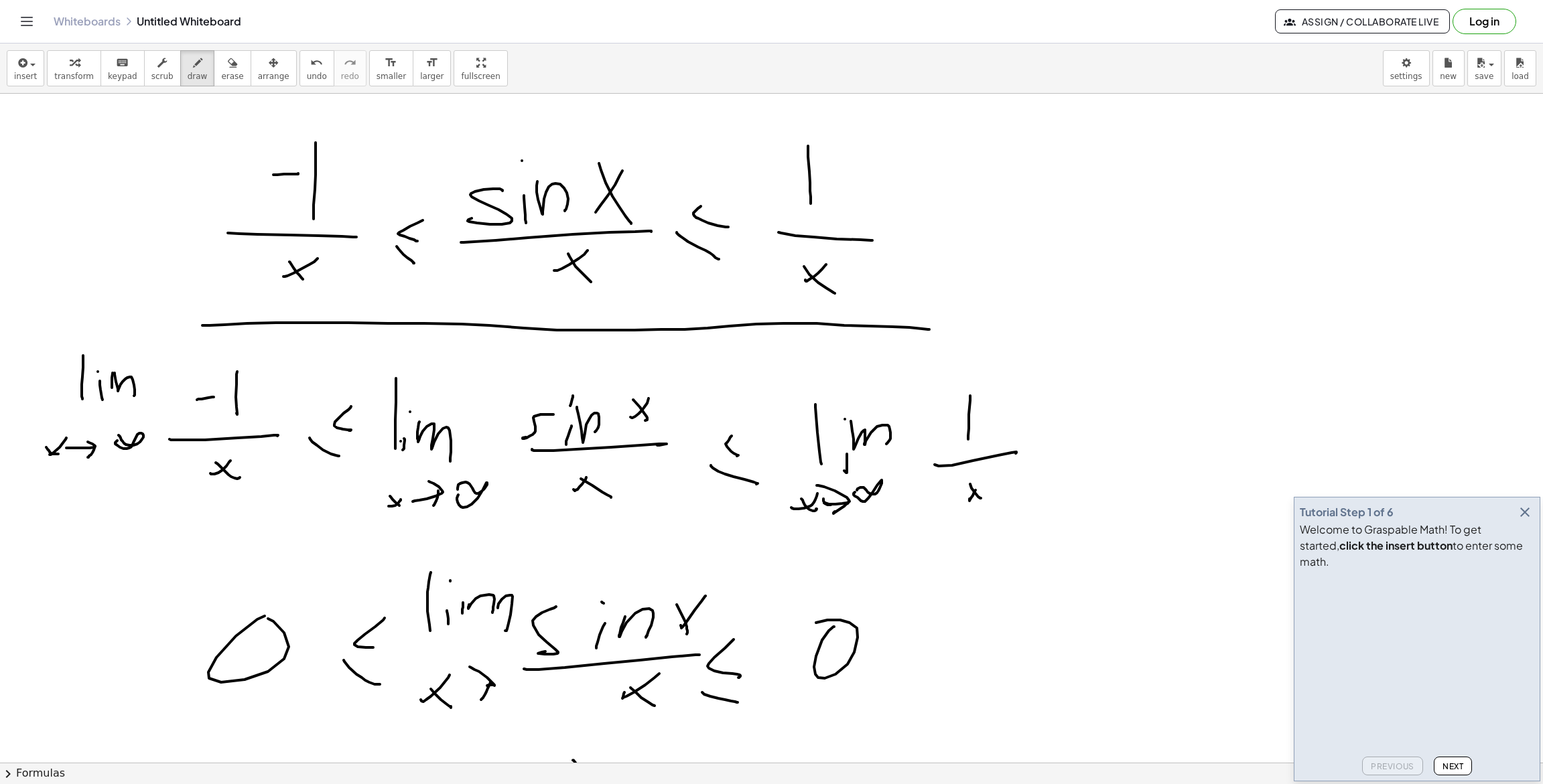
drag, startPoint x: 203, startPoint y: 325, endPoint x: 929, endPoint y: 329, distance: 726.0
drag, startPoint x: 58, startPoint y: 552, endPoint x: 1018, endPoint y: 529, distance: 960.3
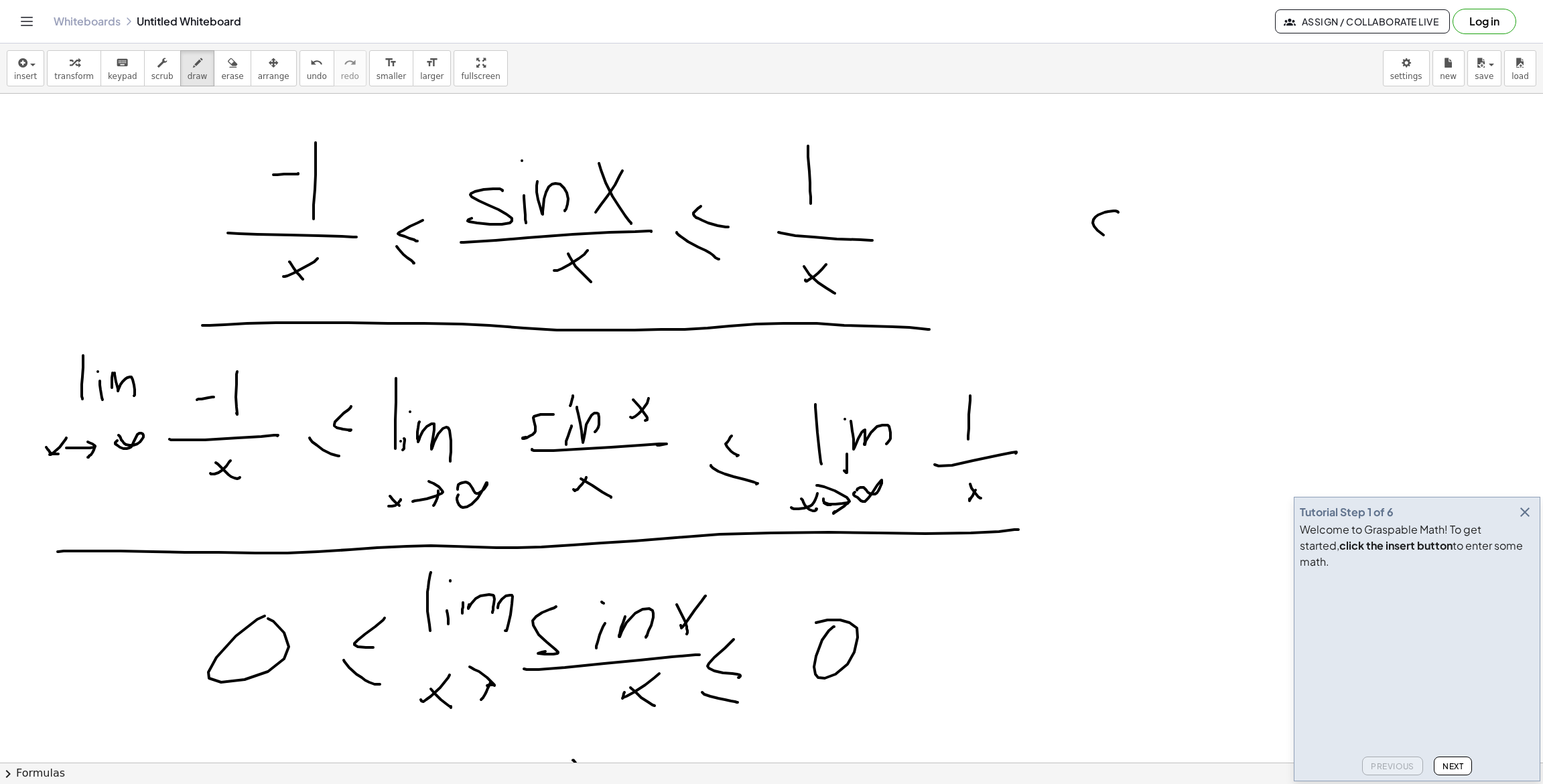
drag, startPoint x: 1095, startPoint y: 217, endPoint x: 1080, endPoint y: 249, distance: 35.3
drag, startPoint x: 1149, startPoint y: 263, endPoint x: 1146, endPoint y: 171, distance: 92.0
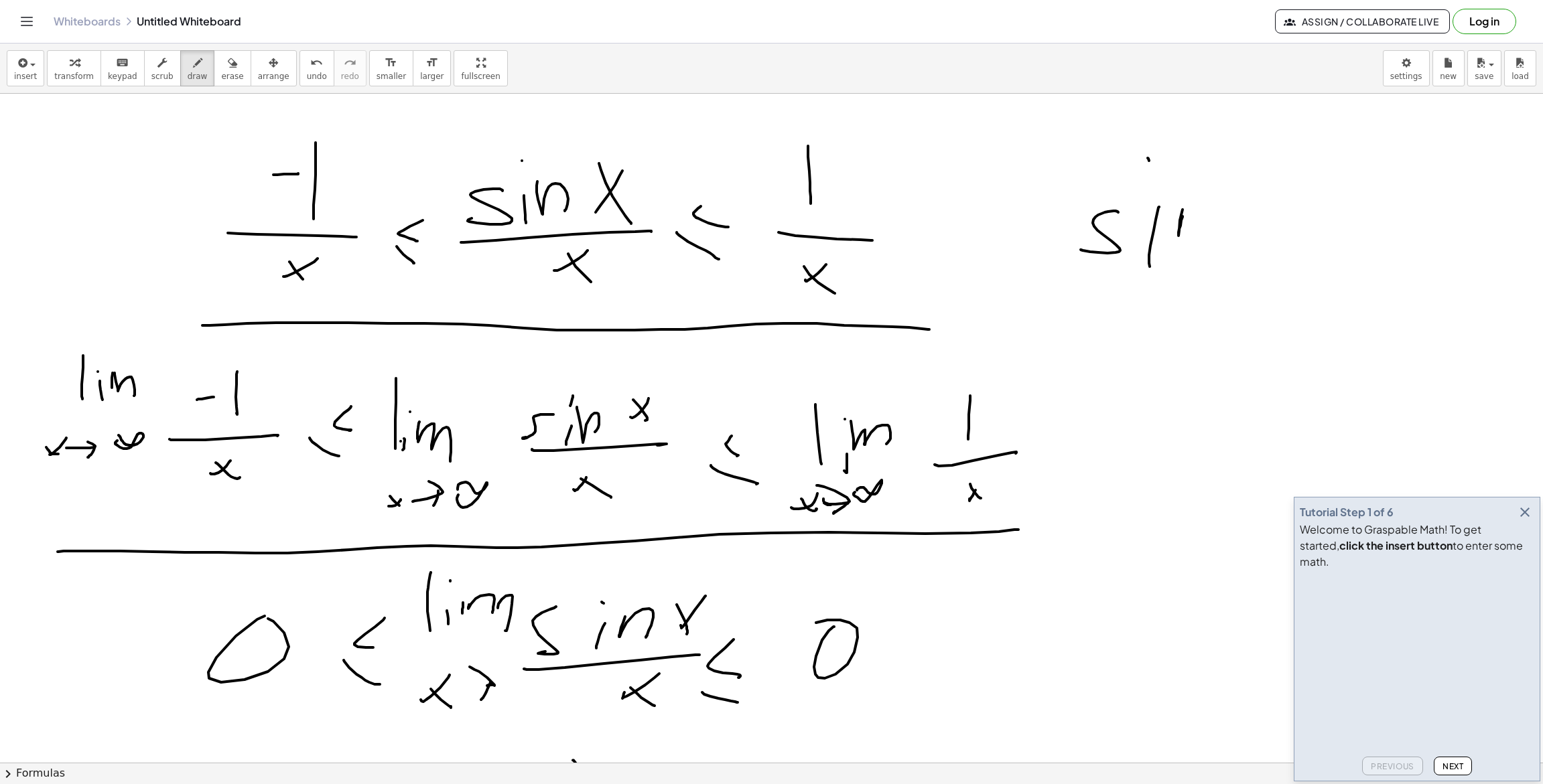
drag, startPoint x: 1179, startPoint y: 232, endPoint x: 1202, endPoint y: 232, distance: 23.0
drag, startPoint x: 1258, startPoint y: 231, endPoint x: 1135, endPoint y: 227, distance: 123.1
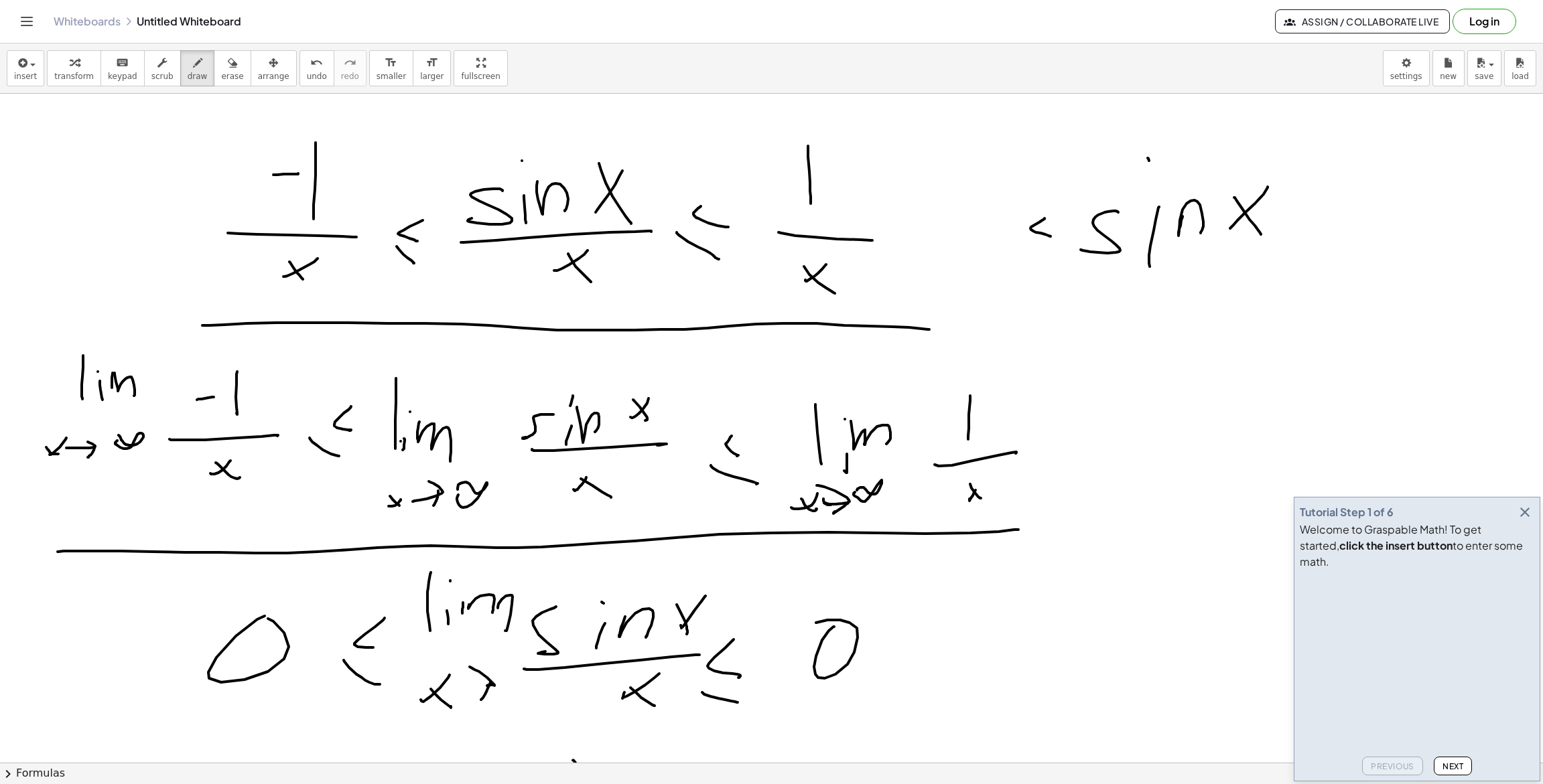
drag, startPoint x: 1031, startPoint y: 227, endPoint x: 1050, endPoint y: 237, distance: 21.5
drag, startPoint x: 1021, startPoint y: 248, endPoint x: 1032, endPoint y: 256, distance: 13.6
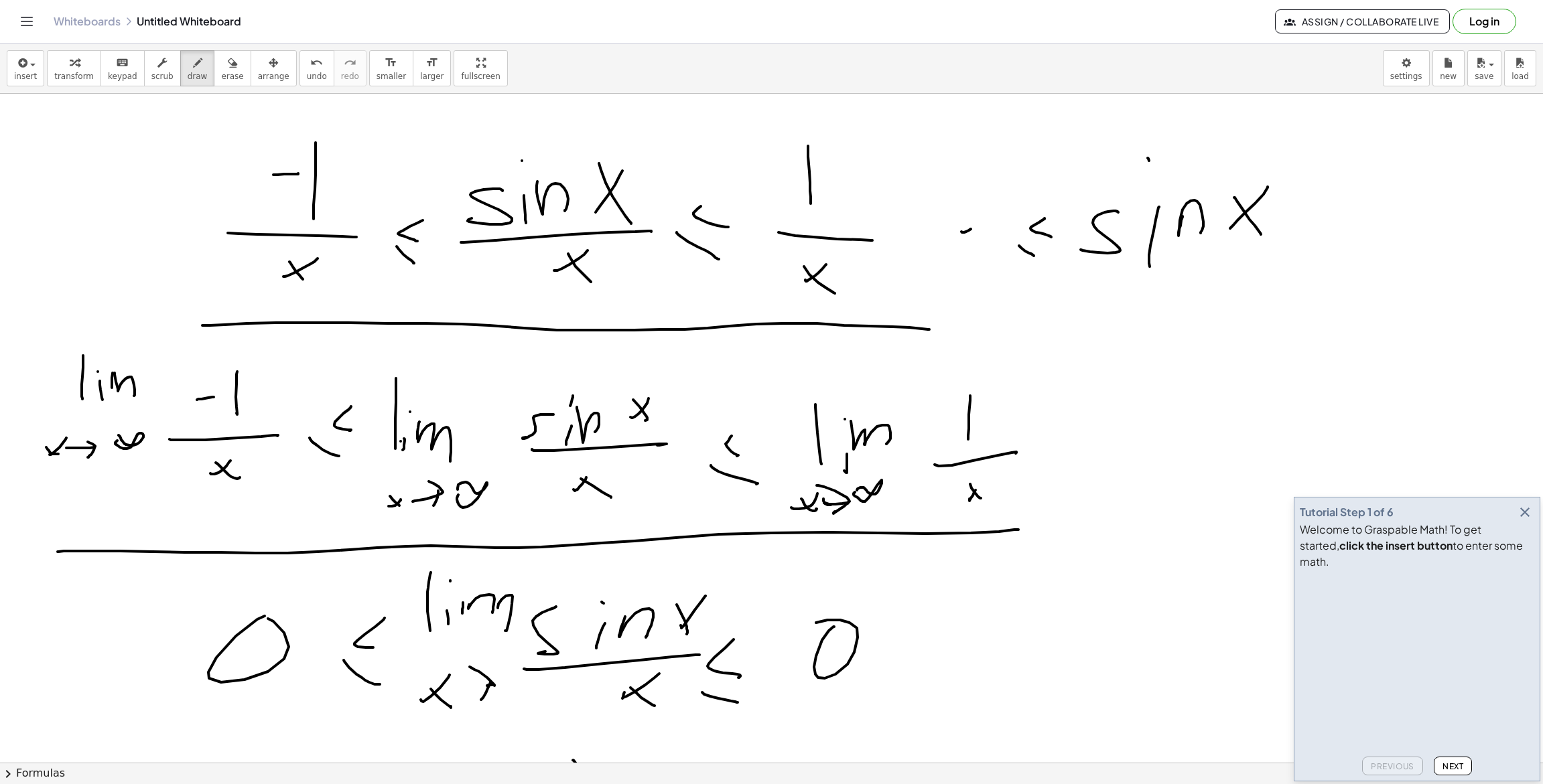
drag, startPoint x: 1303, startPoint y: 215, endPoint x: 1286, endPoint y: 233, distance: 24.8
drag, startPoint x: 1292, startPoint y: 243, endPoint x: 1339, endPoint y: 227, distance: 49.6
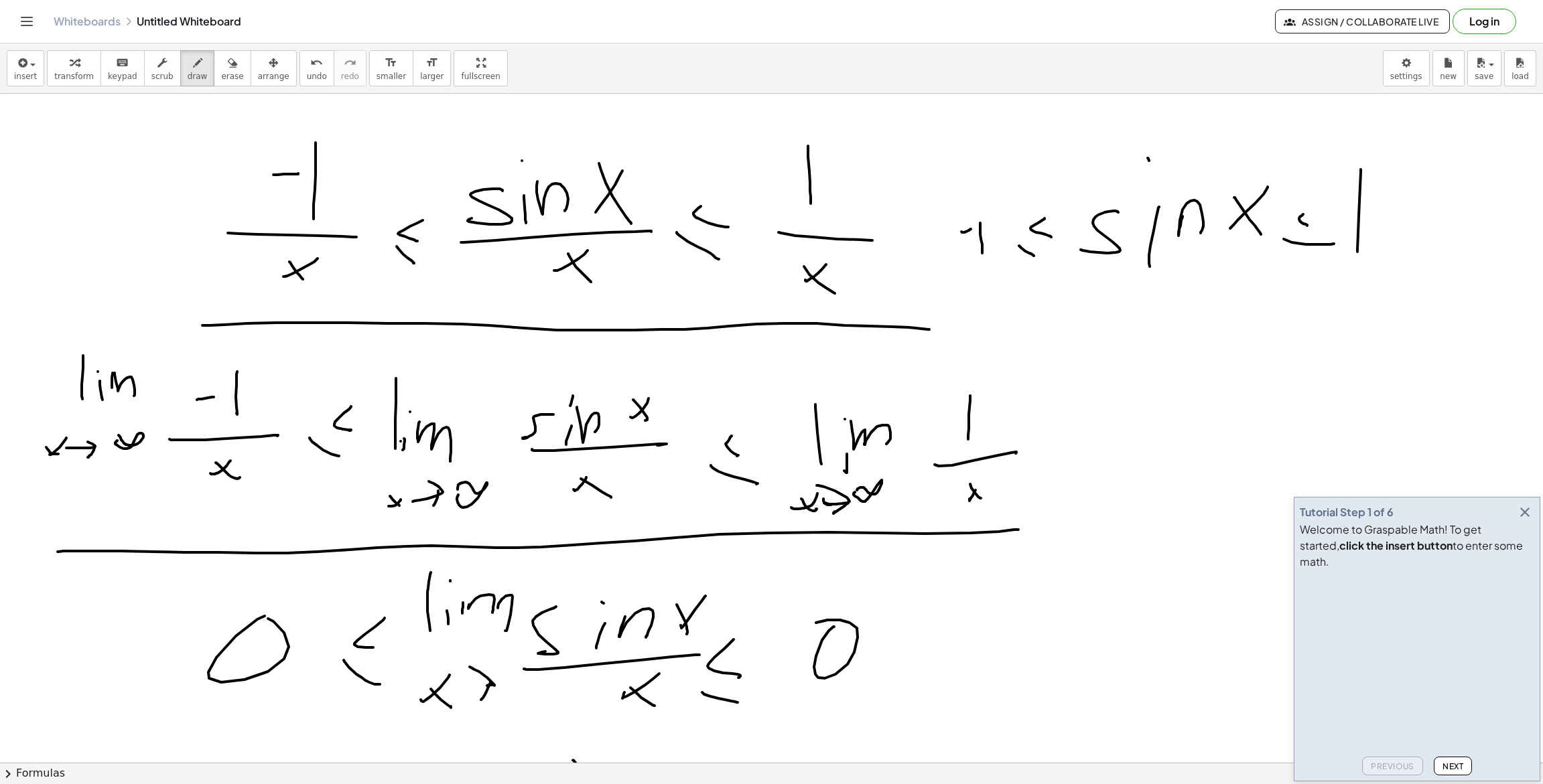
drag, startPoint x: 1361, startPoint y: 172, endPoint x: 1358, endPoint y: 253, distance: 81.1
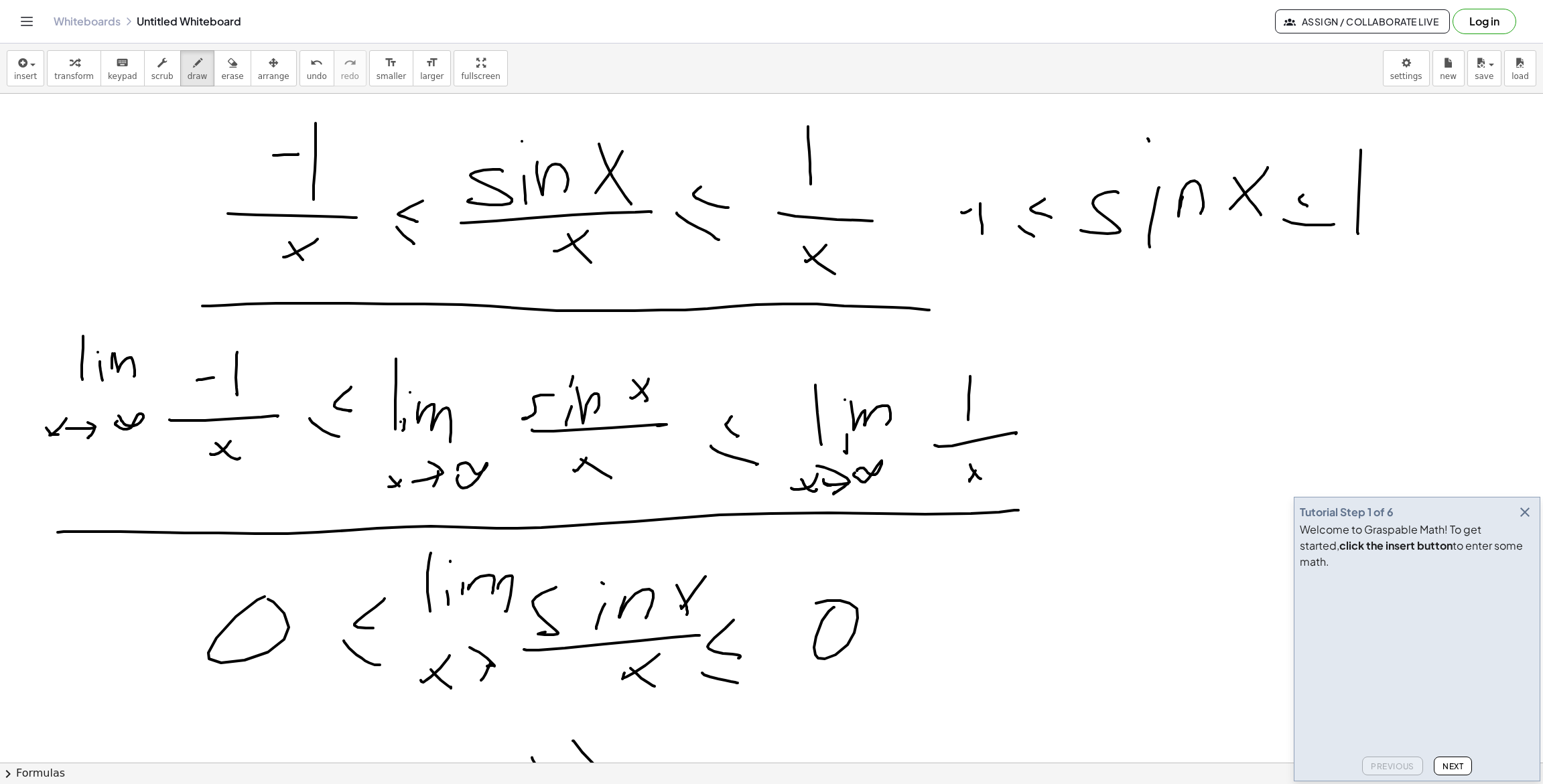
scroll to position [20, 0]
drag, startPoint x: 1224, startPoint y: 152, endPoint x: 1210, endPoint y: 249, distance: 98.0
click at [1210, 249] on div at bounding box center [772, 787] width 1543 height 1425
drag, startPoint x: 1286, startPoint y: 164, endPoint x: 1259, endPoint y: 185, distance: 34.2
click at [1274, 261] on div at bounding box center [772, 787] width 1543 height 1425
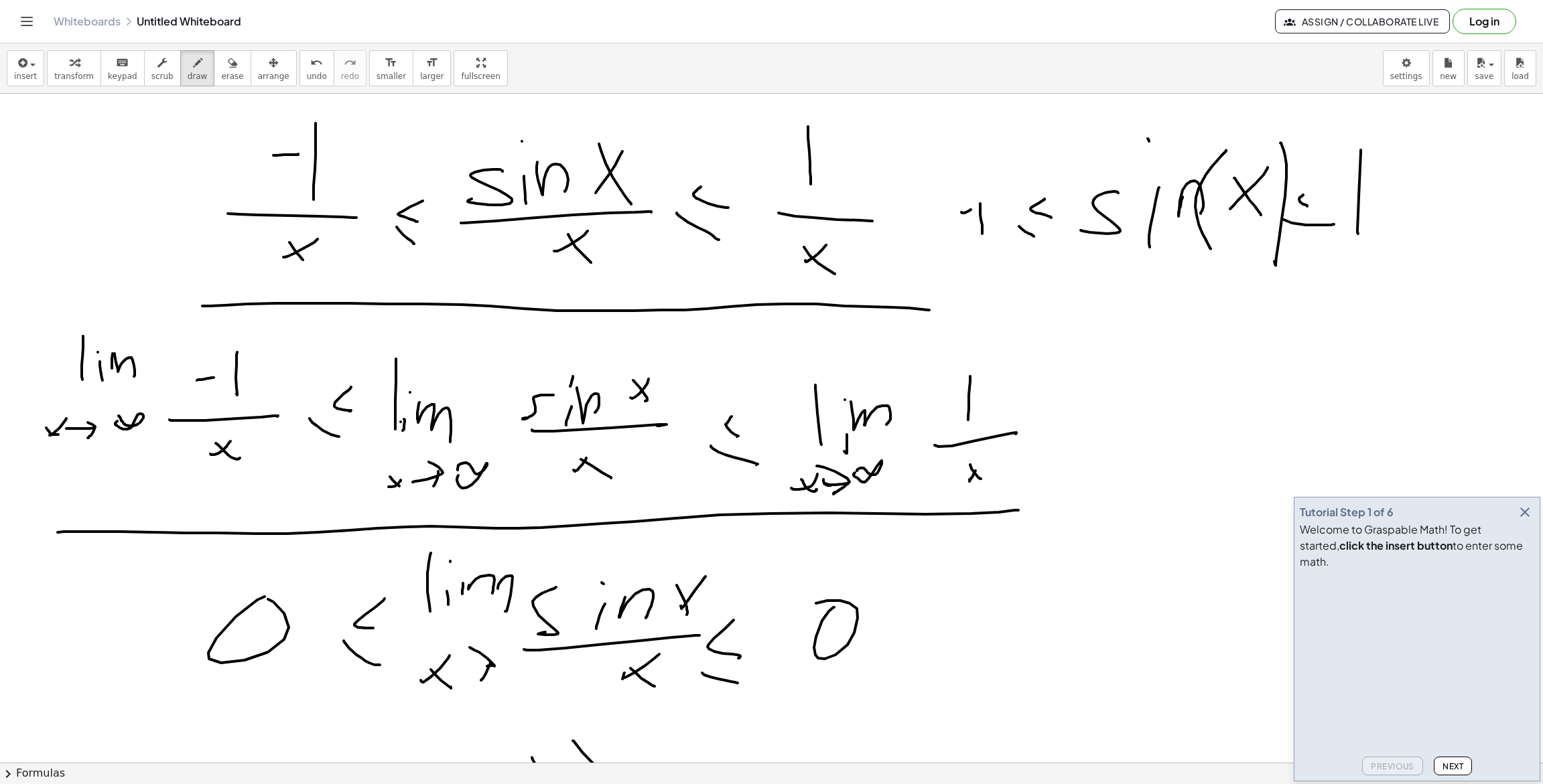
drag, startPoint x: 1250, startPoint y: 131, endPoint x: 1248, endPoint y: 149, distance: 18.1
click at [1248, 149] on div at bounding box center [772, 787] width 1543 height 1425
drag, startPoint x: 1235, startPoint y: 158, endPoint x: 1251, endPoint y: 165, distance: 17.5
click at [1260, 158] on div at bounding box center [772, 787] width 1543 height 1425
drag, startPoint x: 995, startPoint y: 338, endPoint x: 1017, endPoint y: 335, distance: 22.2
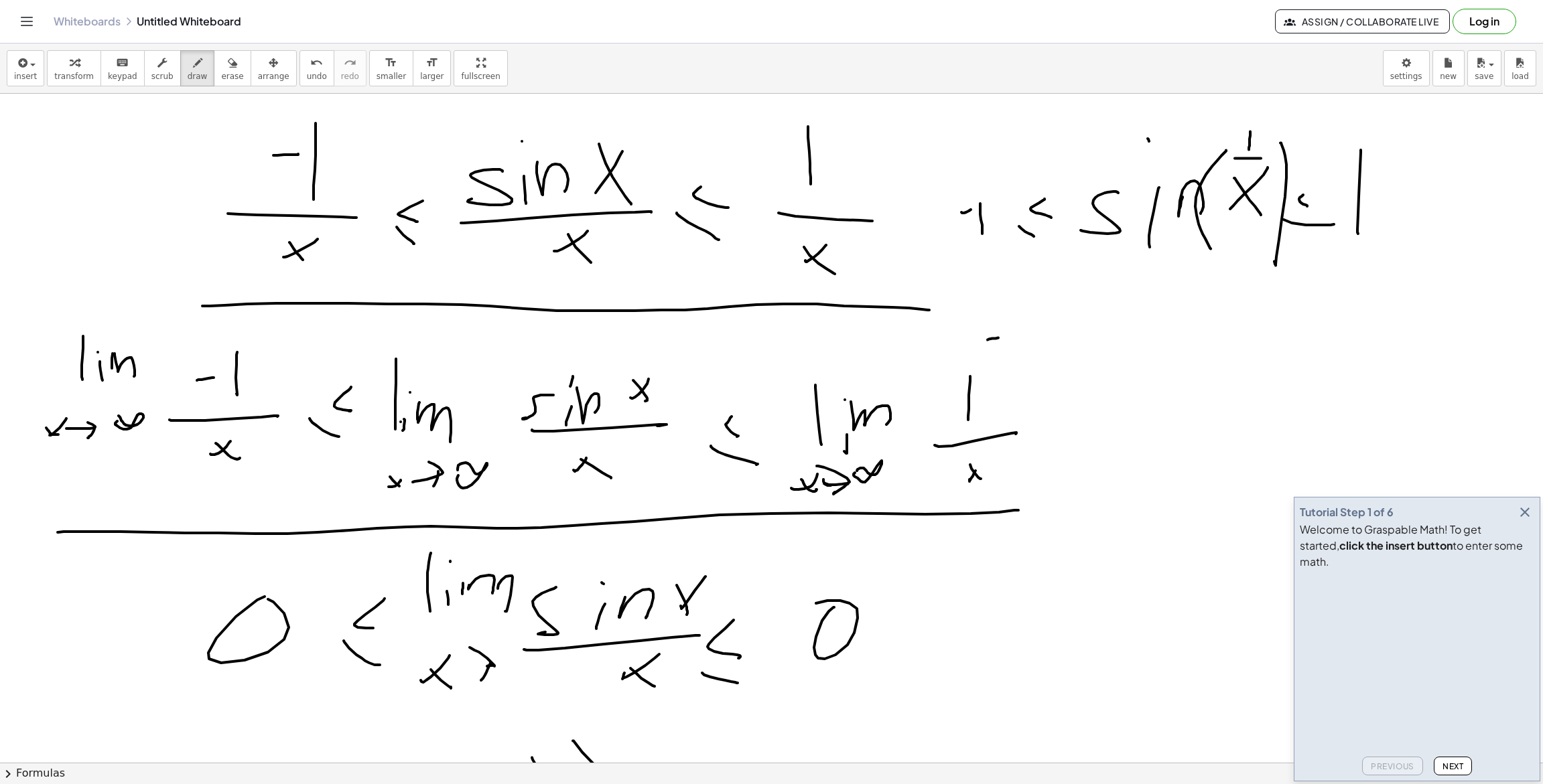
click at [1001, 337] on div at bounding box center [772, 787] width 1543 height 1425
drag, startPoint x: 1052, startPoint y: 322, endPoint x: 1035, endPoint y: 329, distance: 18.4
click at [1038, 346] on div at bounding box center [772, 787] width 1543 height 1425
drag, startPoint x: 1048, startPoint y: 347, endPoint x: 1058, endPoint y: 332, distance: 18.0
click at [1050, 348] on div at bounding box center [772, 787] width 1543 height 1425
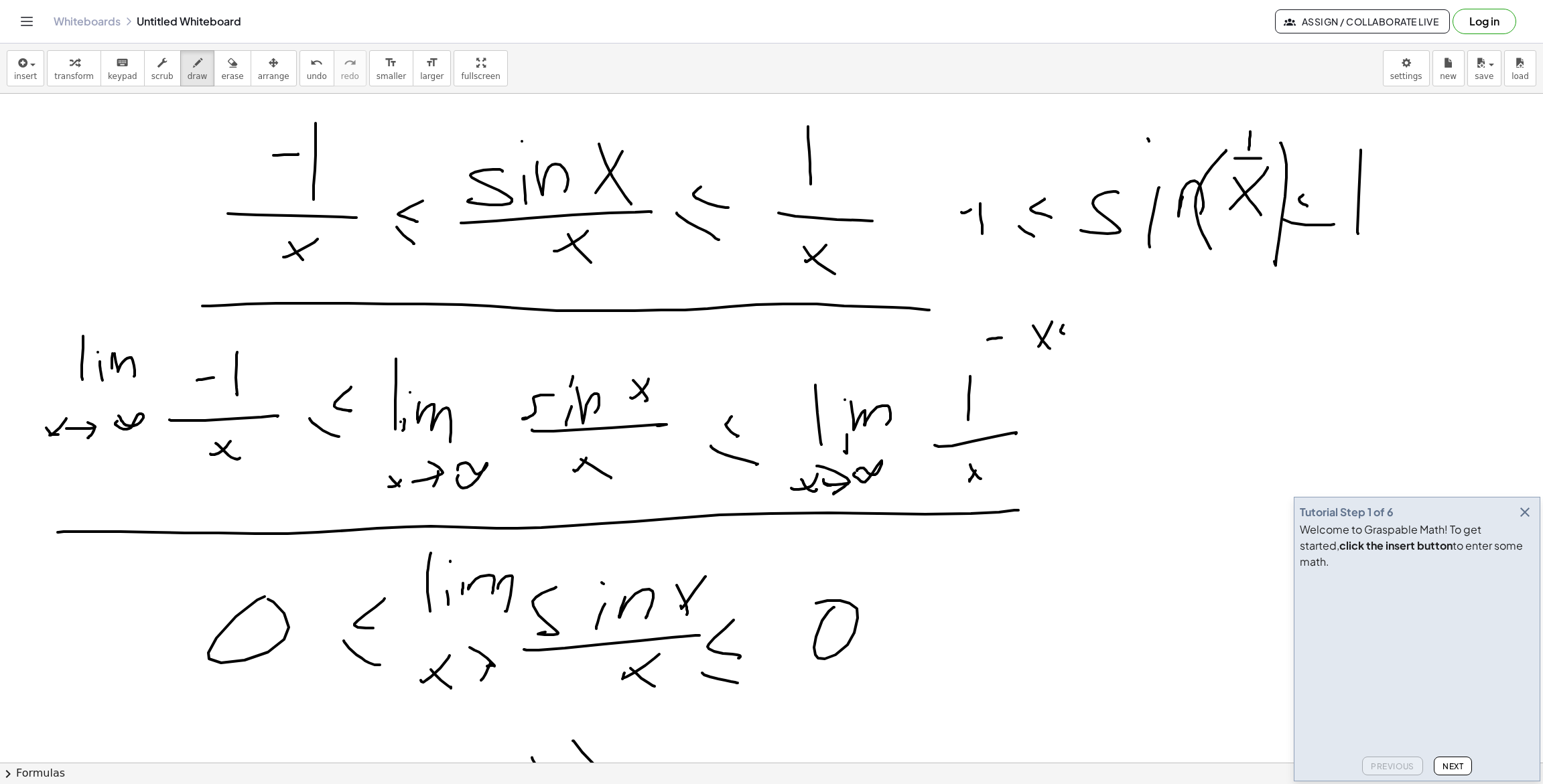
drag, startPoint x: 1063, startPoint y: 325, endPoint x: 1062, endPoint y: 343, distance: 18.0
click at [1074, 336] on div at bounding box center [772, 787] width 1543 height 1425
drag, startPoint x: 1066, startPoint y: 345, endPoint x: 1120, endPoint y: 328, distance: 56.6
click at [1082, 350] on div at bounding box center [772, 787] width 1543 height 1425
drag, startPoint x: 1109, startPoint y: 327, endPoint x: 1107, endPoint y: 343, distance: 16.1
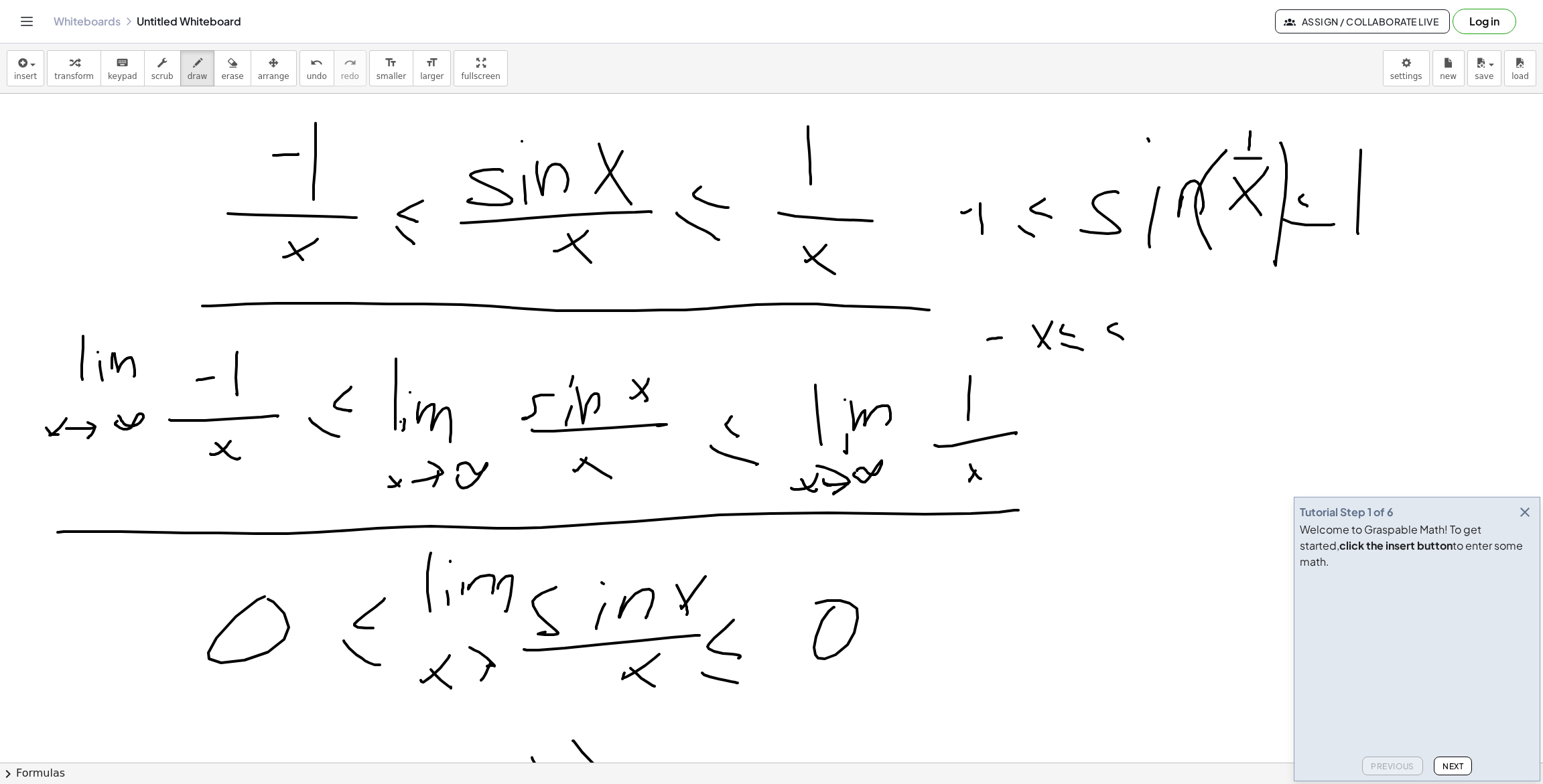
click at [1104, 344] on div at bounding box center [772, 787] width 1543 height 1425
drag, startPoint x: 1104, startPoint y: 323, endPoint x: 1091, endPoint y: 324, distance: 13.0
click at [1092, 334] on div at bounding box center [772, 787] width 1543 height 1425
drag, startPoint x: 1091, startPoint y: 324, endPoint x: 1104, endPoint y: 337, distance: 18.4
click at [1097, 344] on div at bounding box center [772, 787] width 1543 height 1425
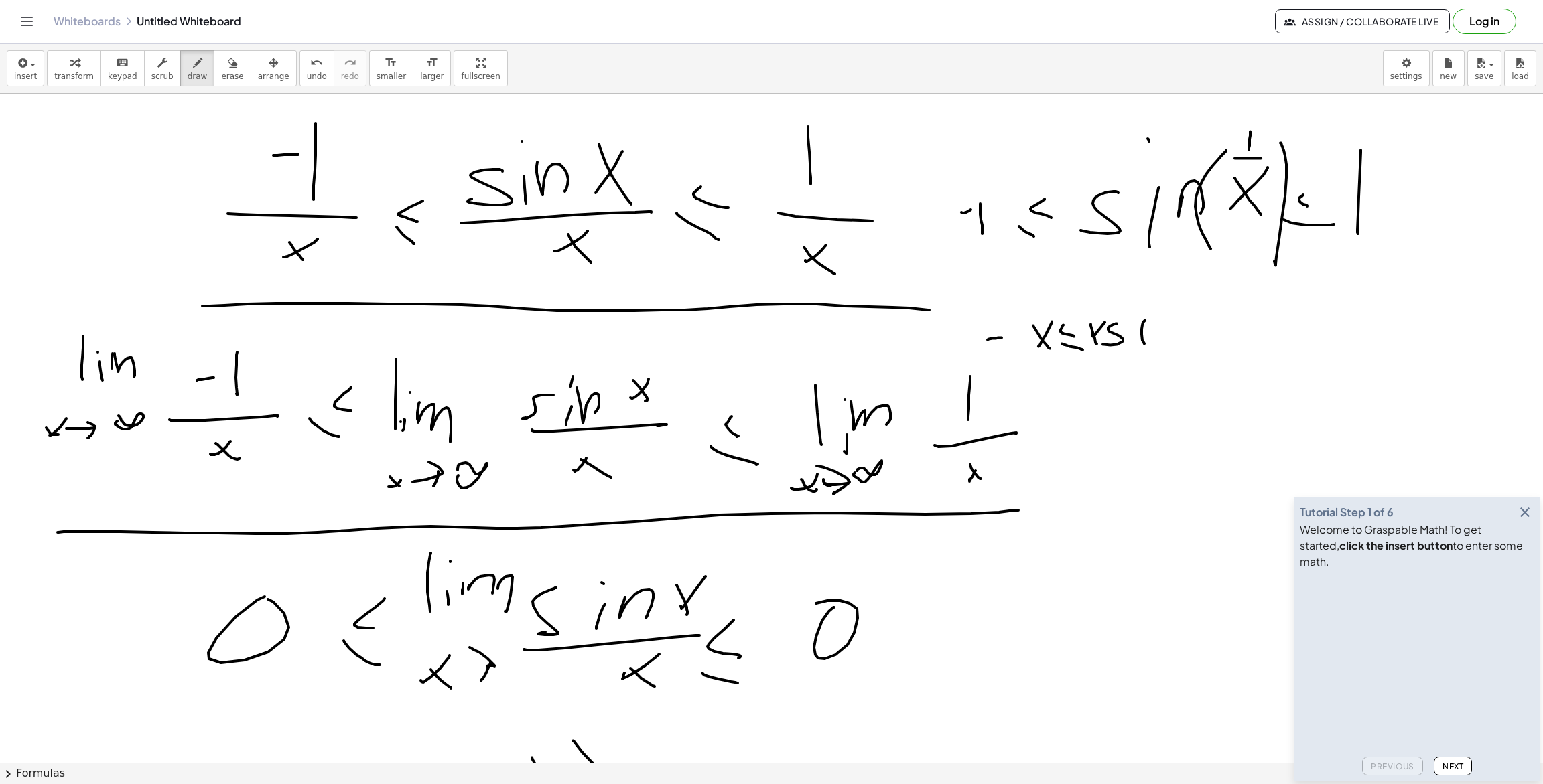
drag, startPoint x: 1143, startPoint y: 322, endPoint x: 1145, endPoint y: 337, distance: 15.1
click at [1144, 340] on div at bounding box center [772, 787] width 1543 height 1425
click at [1148, 304] on div at bounding box center [772, 787] width 1543 height 1425
click at [1156, 324] on div at bounding box center [772, 787] width 1543 height 1425
drag, startPoint x: 1169, startPoint y: 341, endPoint x: 1207, endPoint y: 286, distance: 66.9
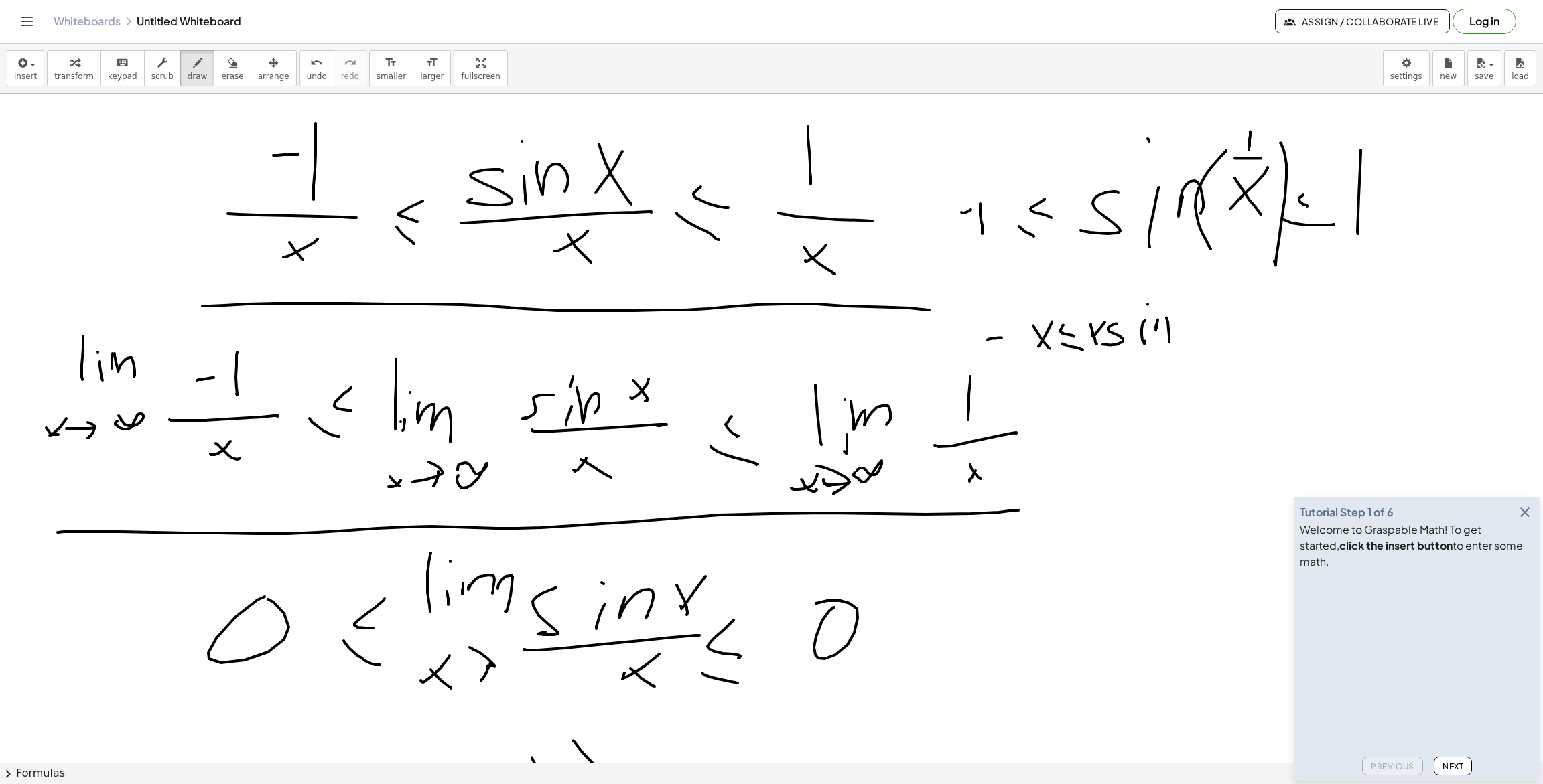
click at [1170, 339] on div at bounding box center [772, 787] width 1543 height 1425
drag, startPoint x: 1195, startPoint y: 322, endPoint x: 1213, endPoint y: 289, distance: 37.6
click at [1206, 340] on div at bounding box center [772, 787] width 1543 height 1425
click at [1218, 305] on div at bounding box center [772, 787] width 1543 height 1425
click at [1251, 329] on div at bounding box center [772, 787] width 1543 height 1425
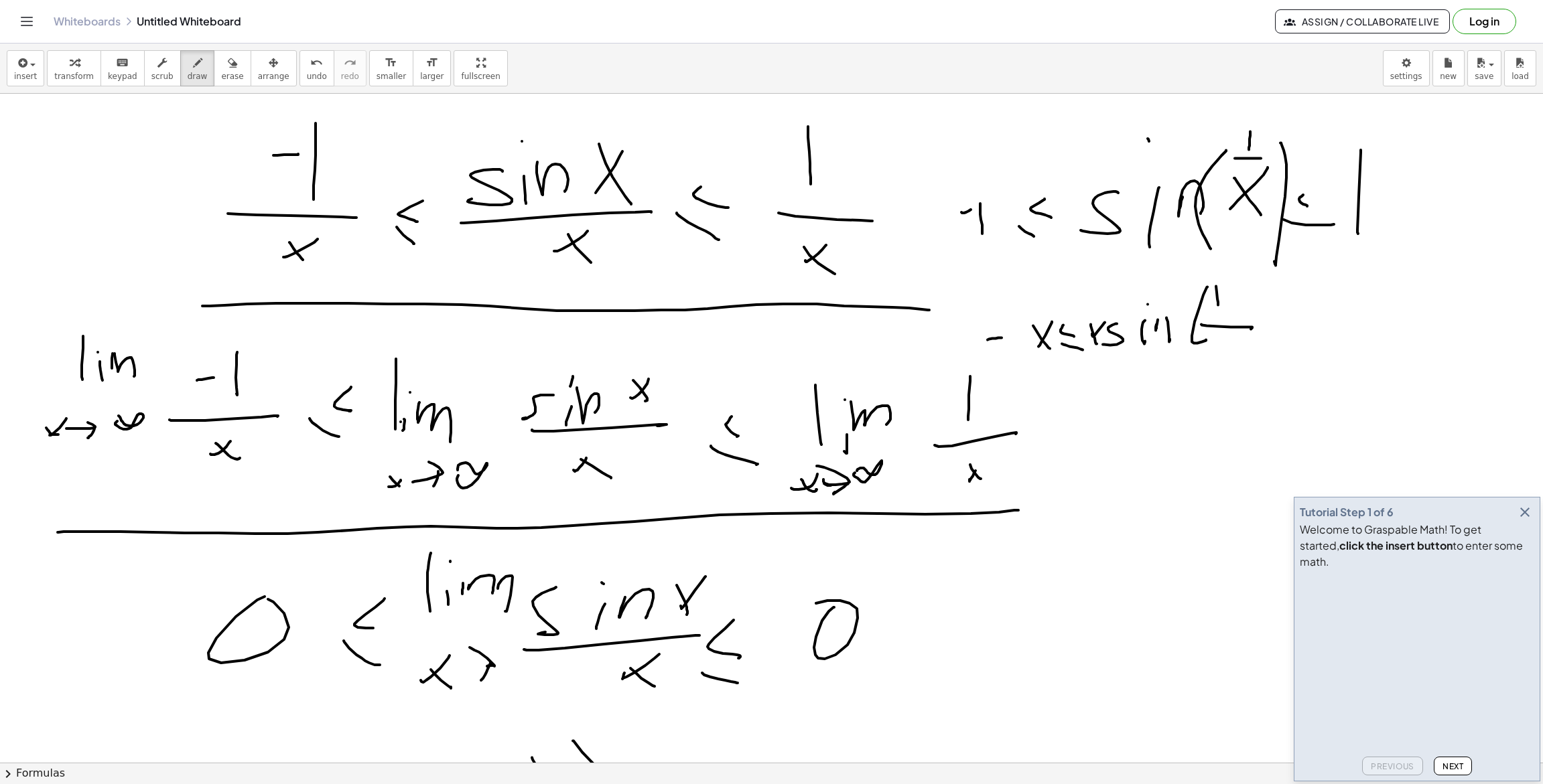
click at [1223, 348] on div at bounding box center [772, 787] width 1543 height 1425
click at [1238, 349] on div at bounding box center [772, 787] width 1543 height 1425
drag, startPoint x: 1244, startPoint y: 352, endPoint x: 1239, endPoint y: 346, distance: 7.8
click at [1242, 351] on div at bounding box center [772, 787] width 1543 height 1425
drag, startPoint x: 1253, startPoint y: 301, endPoint x: 1259, endPoint y: 357, distance: 56.3
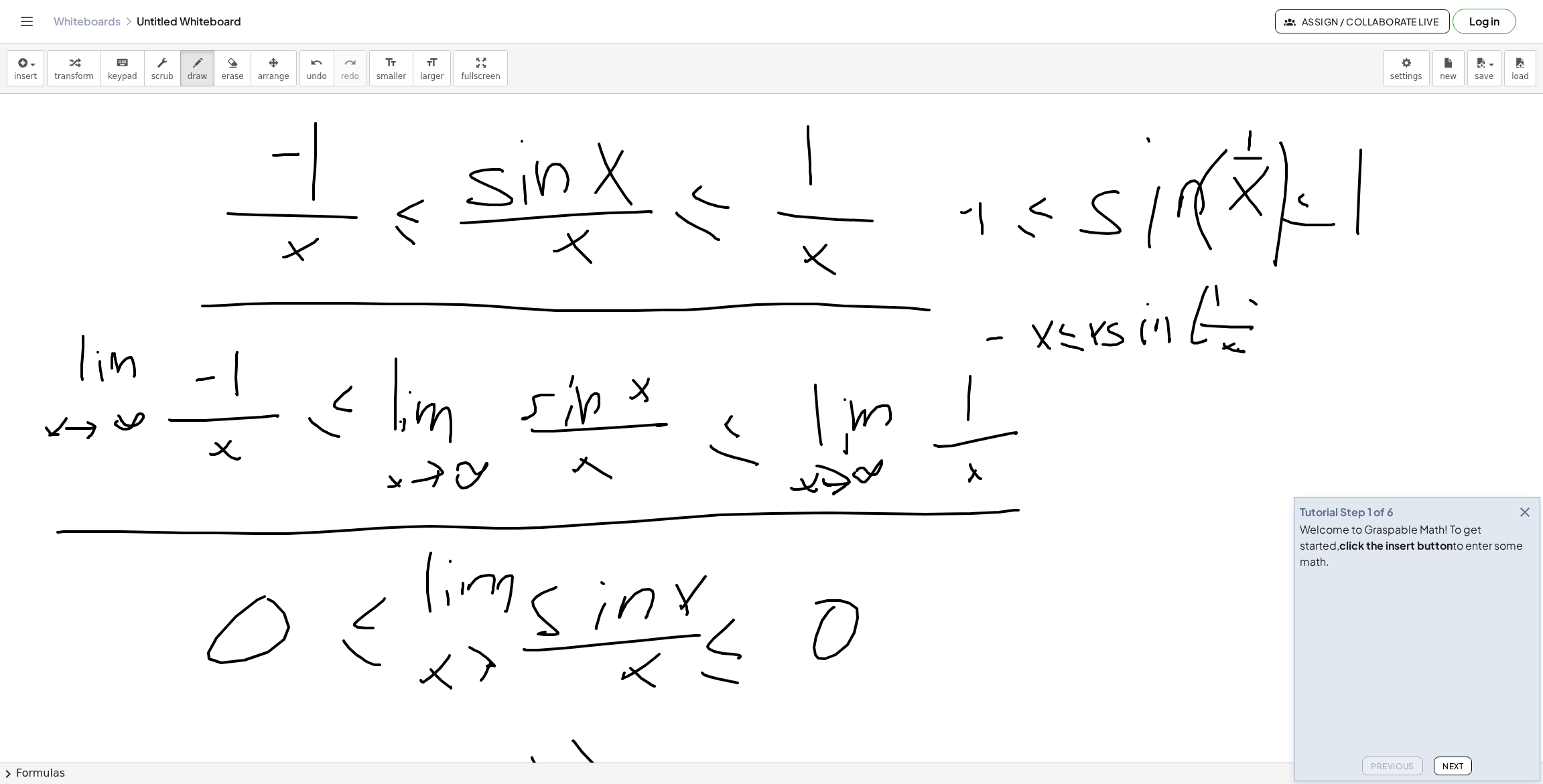
click at [1259, 357] on div at bounding box center [772, 787] width 1543 height 1425
drag, startPoint x: 1294, startPoint y: 318, endPoint x: 1299, endPoint y: 332, distance: 14.9
click at [1299, 332] on div at bounding box center [772, 787] width 1543 height 1425
drag, startPoint x: 1281, startPoint y: 340, endPoint x: 1307, endPoint y: 343, distance: 26.2
click at [1304, 345] on div at bounding box center [772, 787] width 1543 height 1425
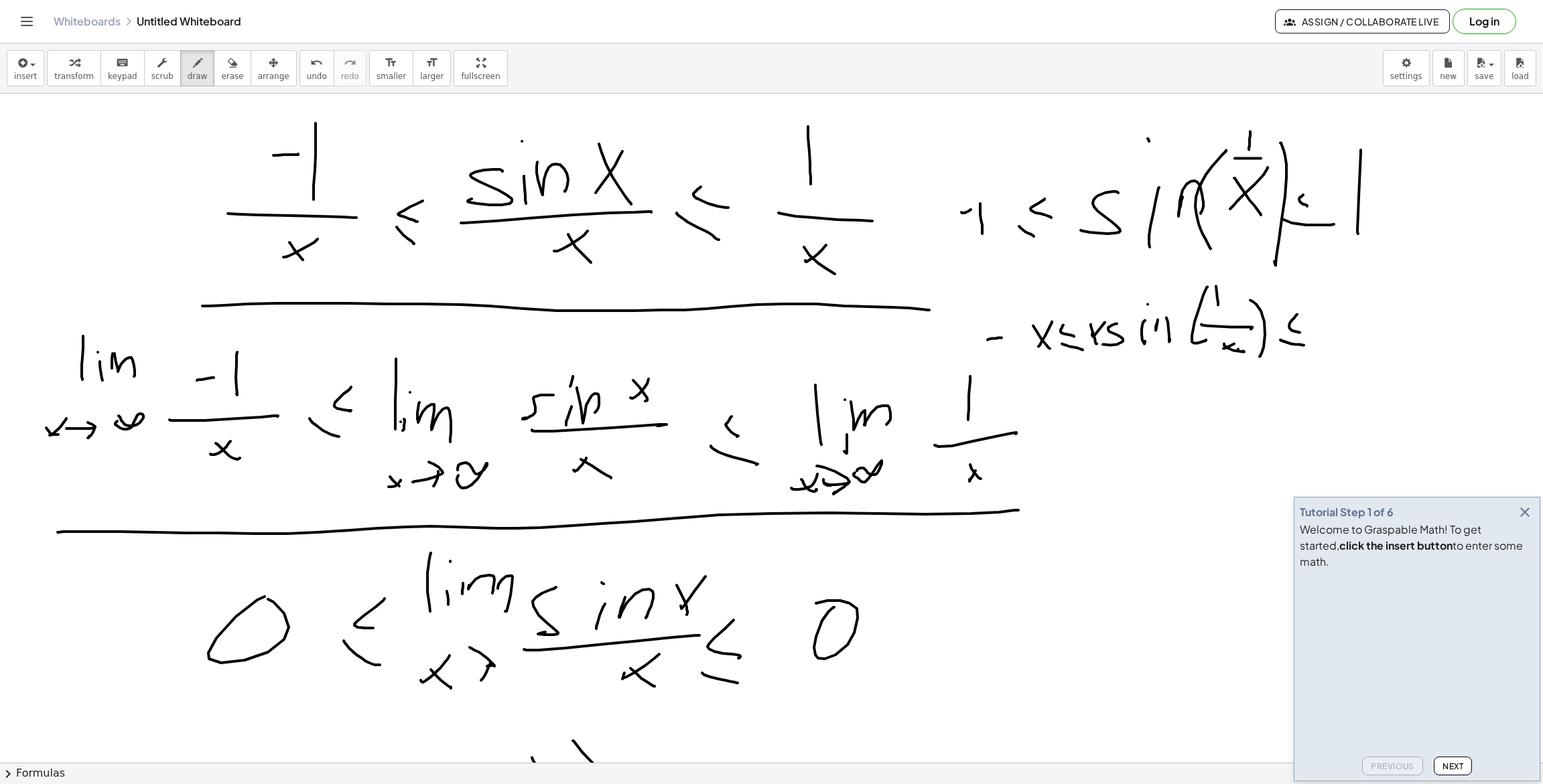
click at [1309, 340] on div at bounding box center [772, 787] width 1543 height 1425
click at [1323, 352] on div at bounding box center [772, 787] width 1543 height 1425
click at [1122, 447] on div at bounding box center [772, 787] width 1543 height 1425
click at [1087, 433] on div at bounding box center [772, 787] width 1543 height 1425
click at [1174, 452] on div at bounding box center [772, 787] width 1543 height 1425
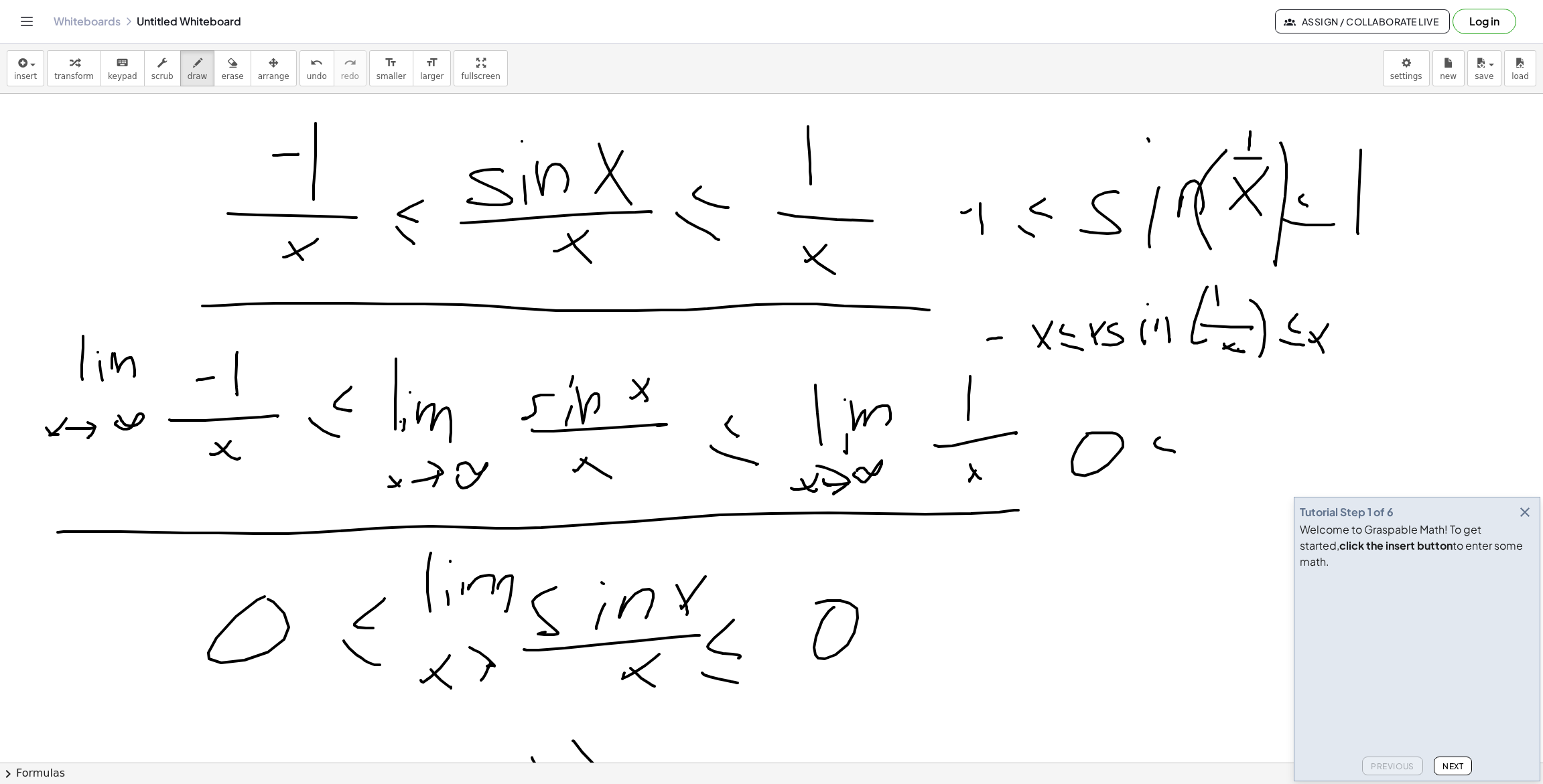
click at [1184, 469] on div at bounding box center [772, 787] width 1543 height 1425
click at [1365, 468] on div at bounding box center [772, 787] width 1543 height 1425
click at [1417, 455] on div at bounding box center [772, 787] width 1543 height 1425
click at [1408, 465] on div at bounding box center [772, 787] width 1543 height 1425
click at [1466, 422] on div at bounding box center [772, 787] width 1543 height 1425
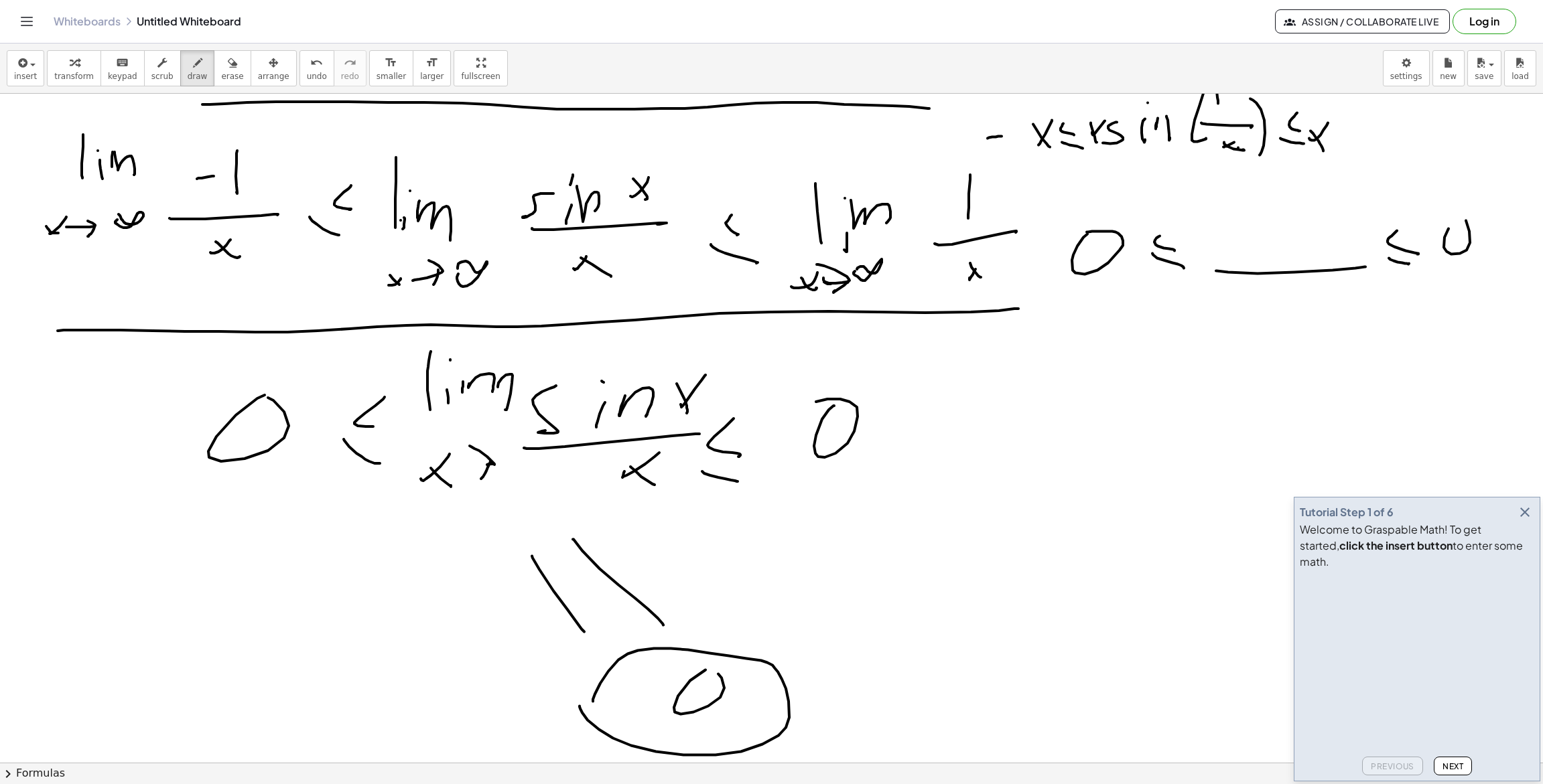
scroll to position [306, 0]
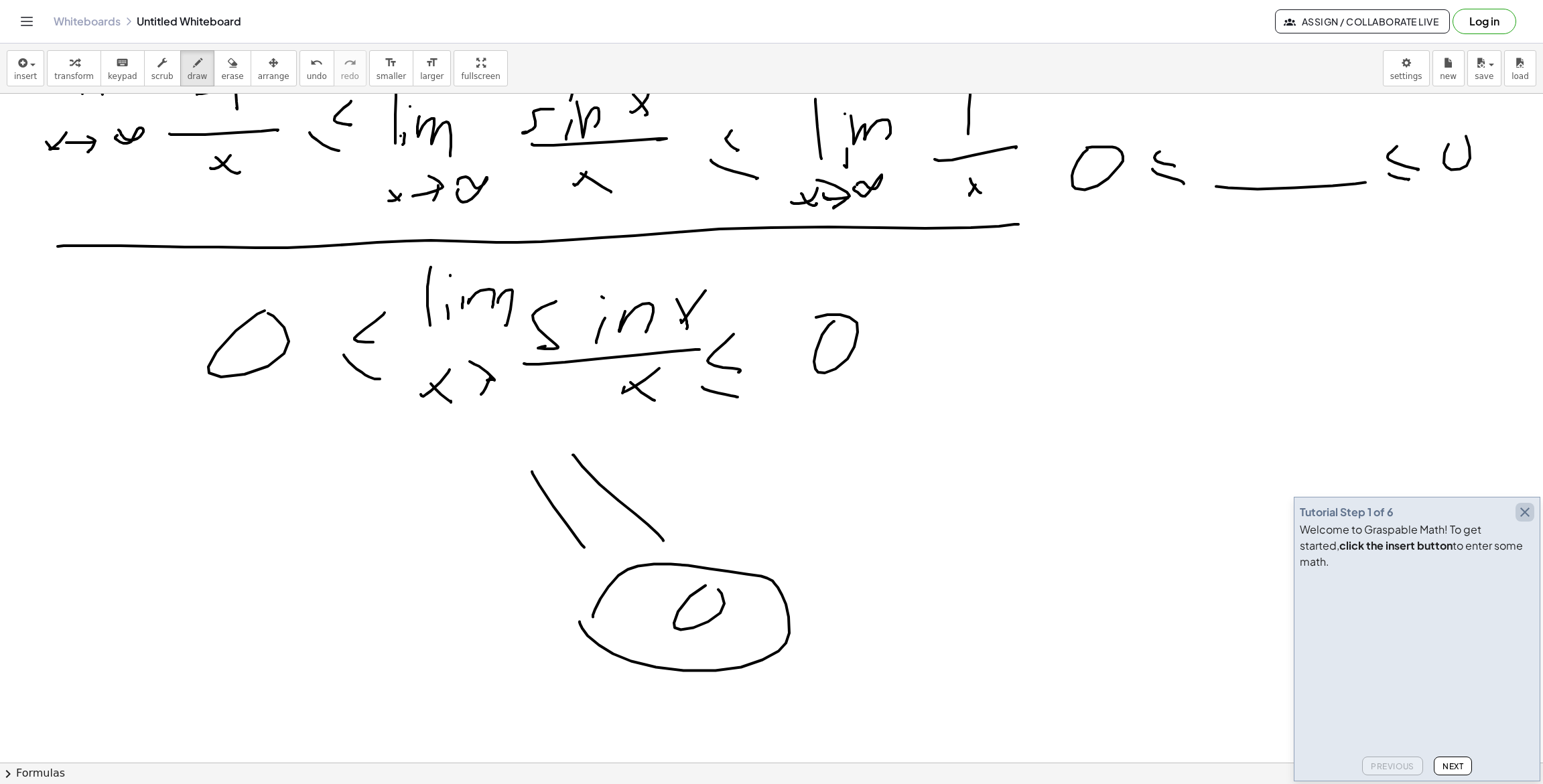
click at [1525, 520] on icon "button" at bounding box center [1524, 512] width 16 height 16
